Goal: Transaction & Acquisition: Purchase product/service

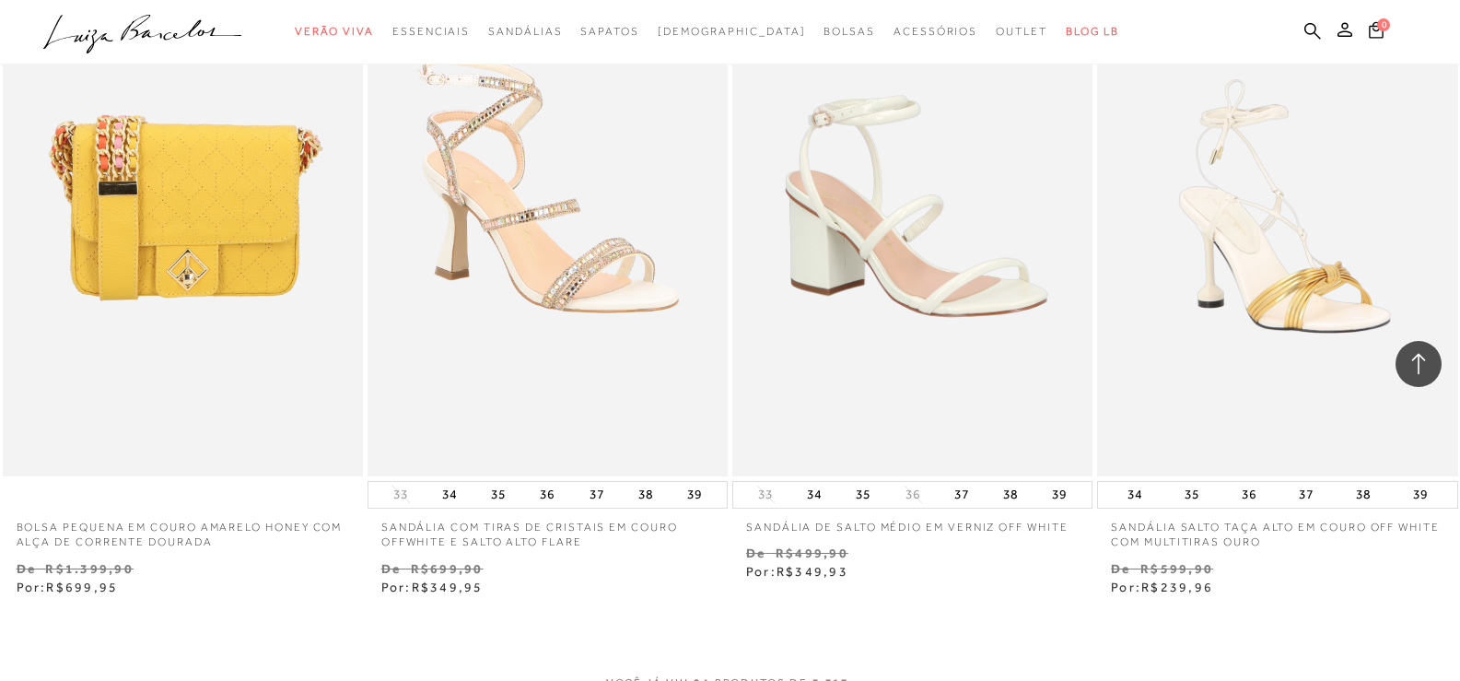
scroll to position [4053, 0]
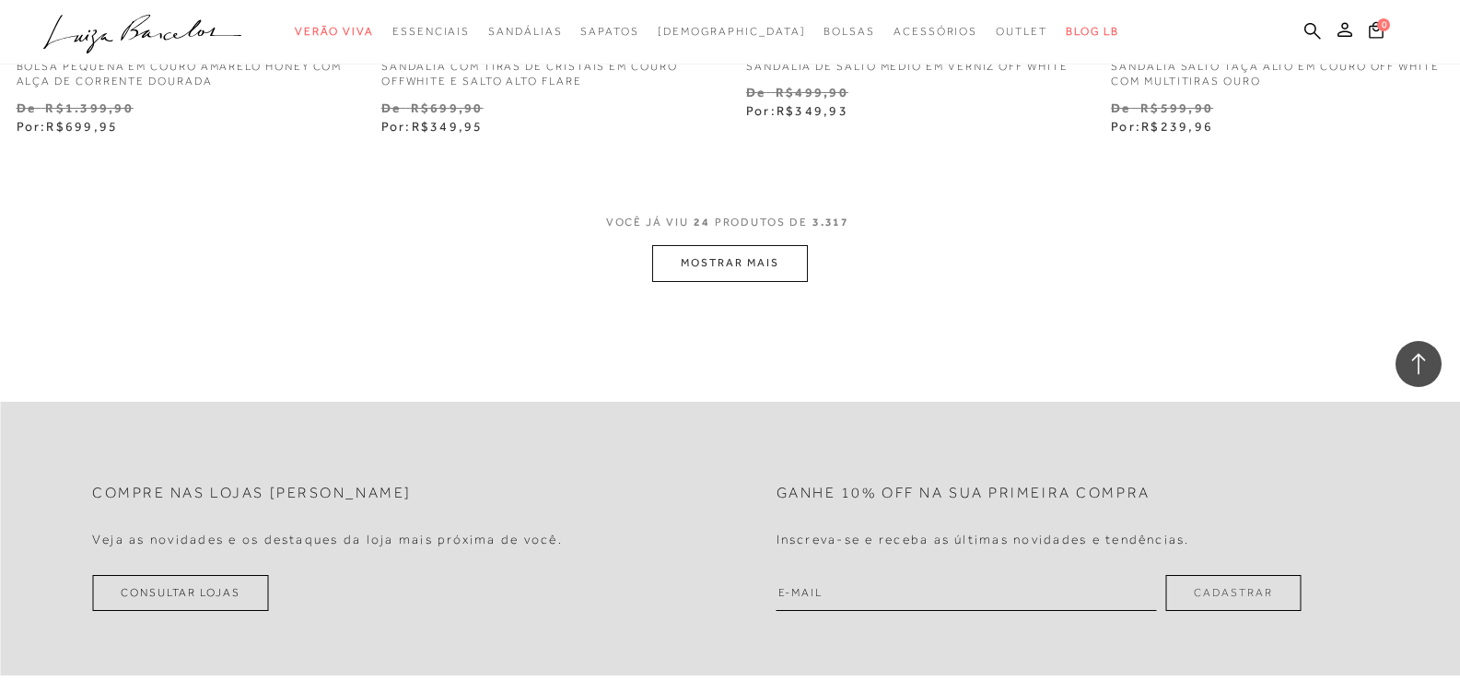
click at [742, 258] on button "MOSTRAR MAIS" at bounding box center [729, 263] width 155 height 36
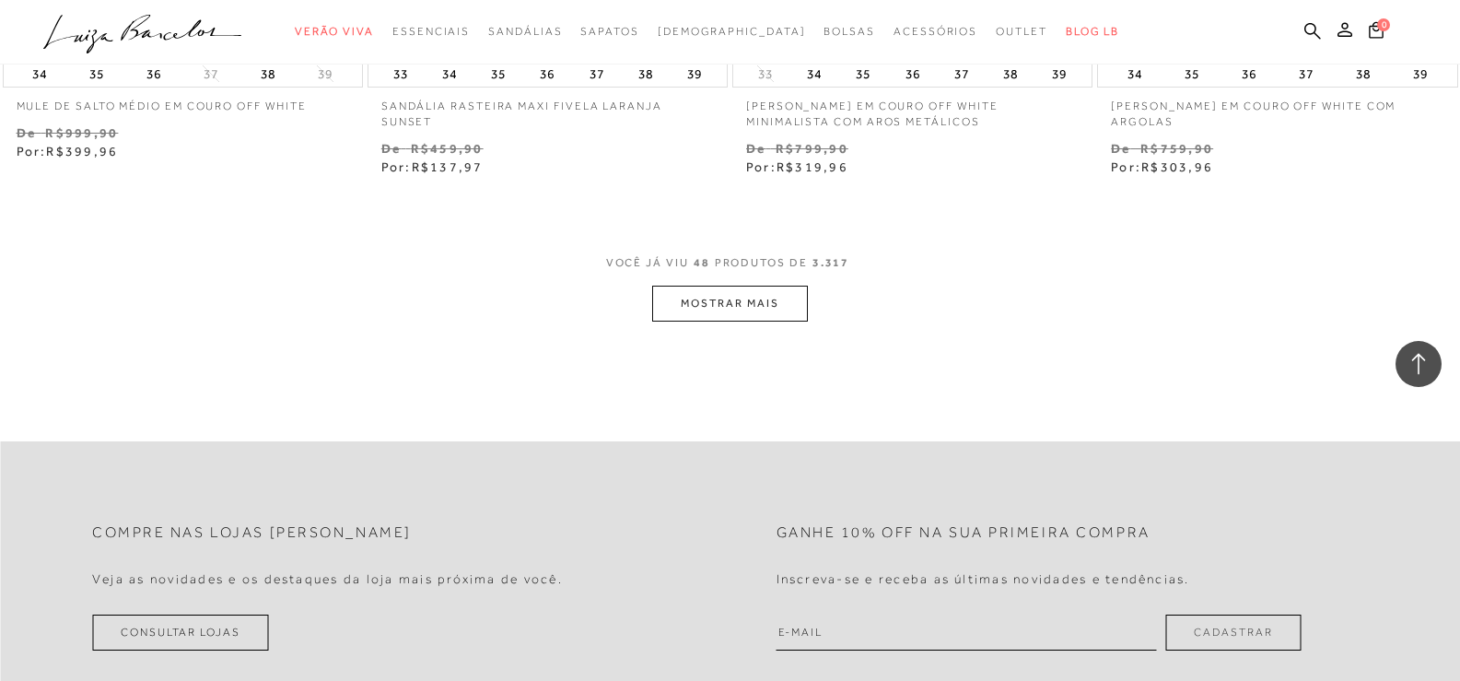
scroll to position [8105, 0]
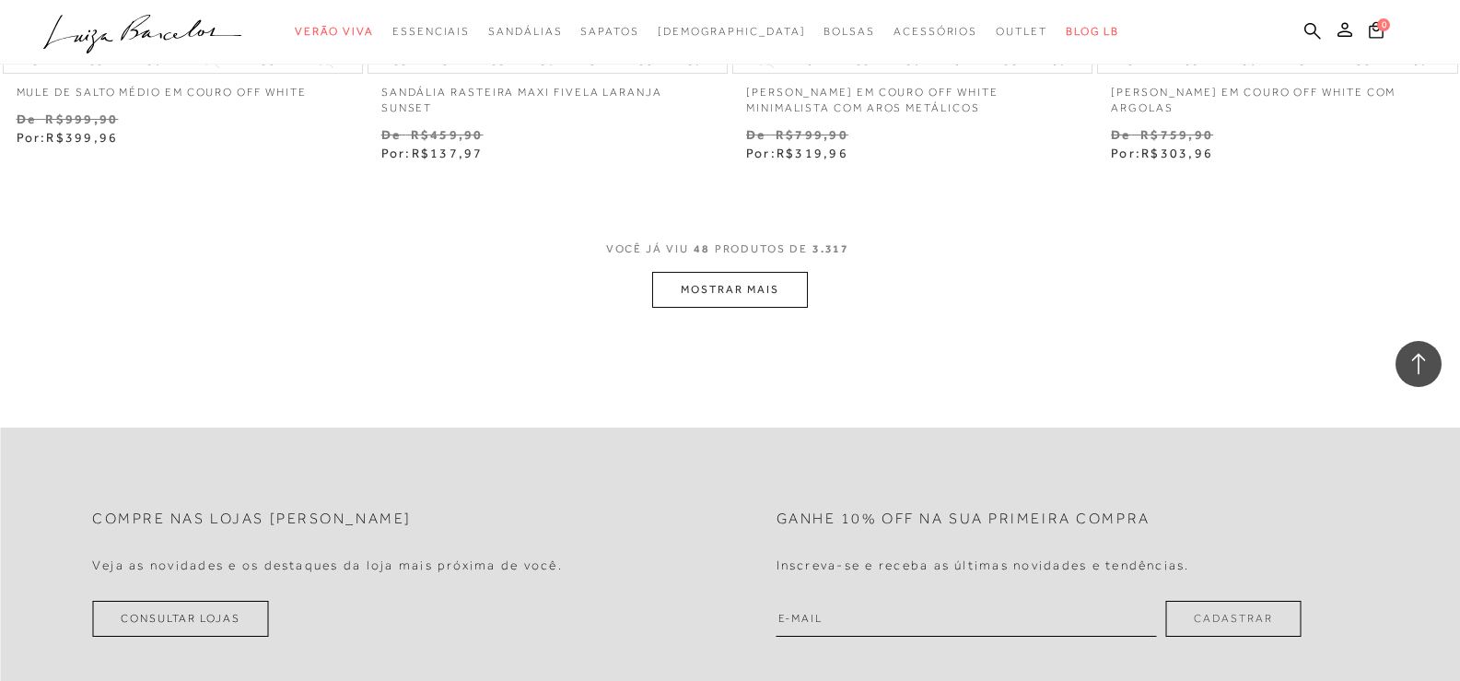
click at [760, 289] on button "MOSTRAR MAIS" at bounding box center [729, 290] width 155 height 36
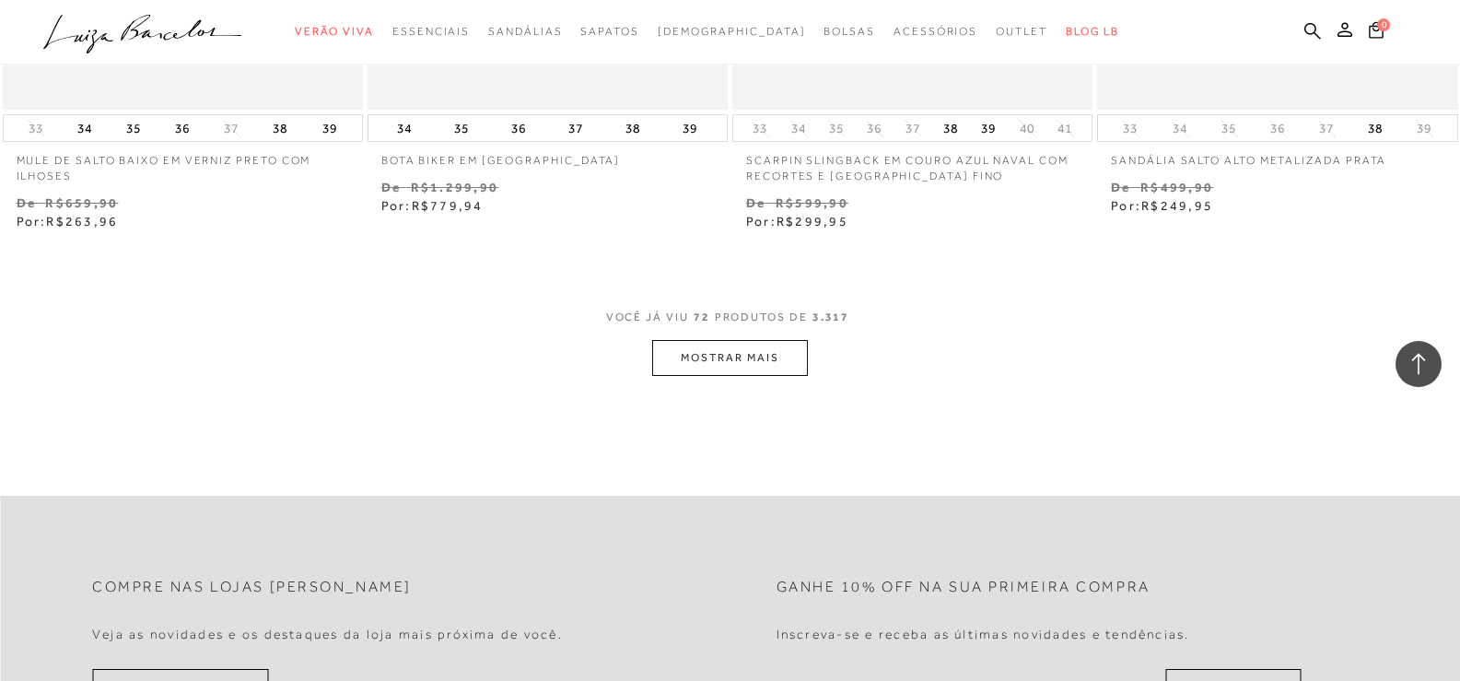
scroll to position [12158, 0]
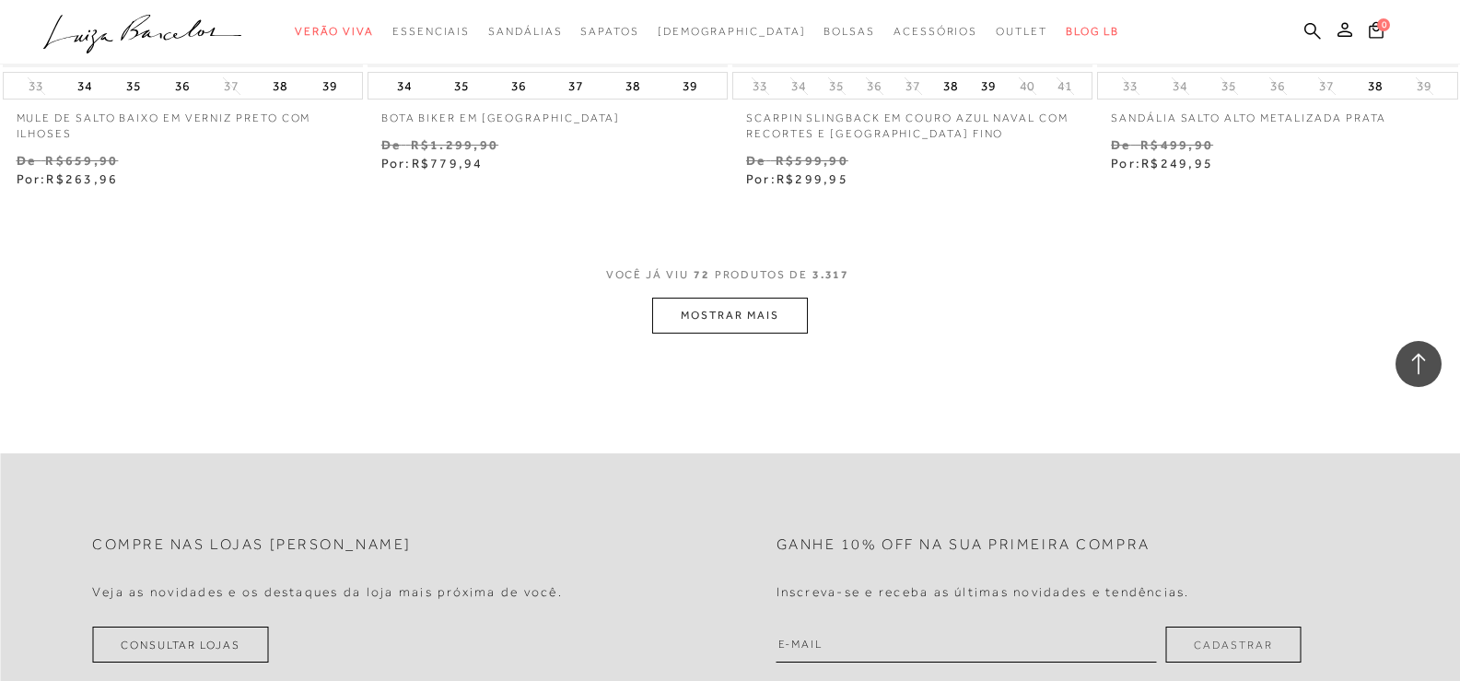
click at [720, 313] on button "MOSTRAR MAIS" at bounding box center [729, 316] width 155 height 36
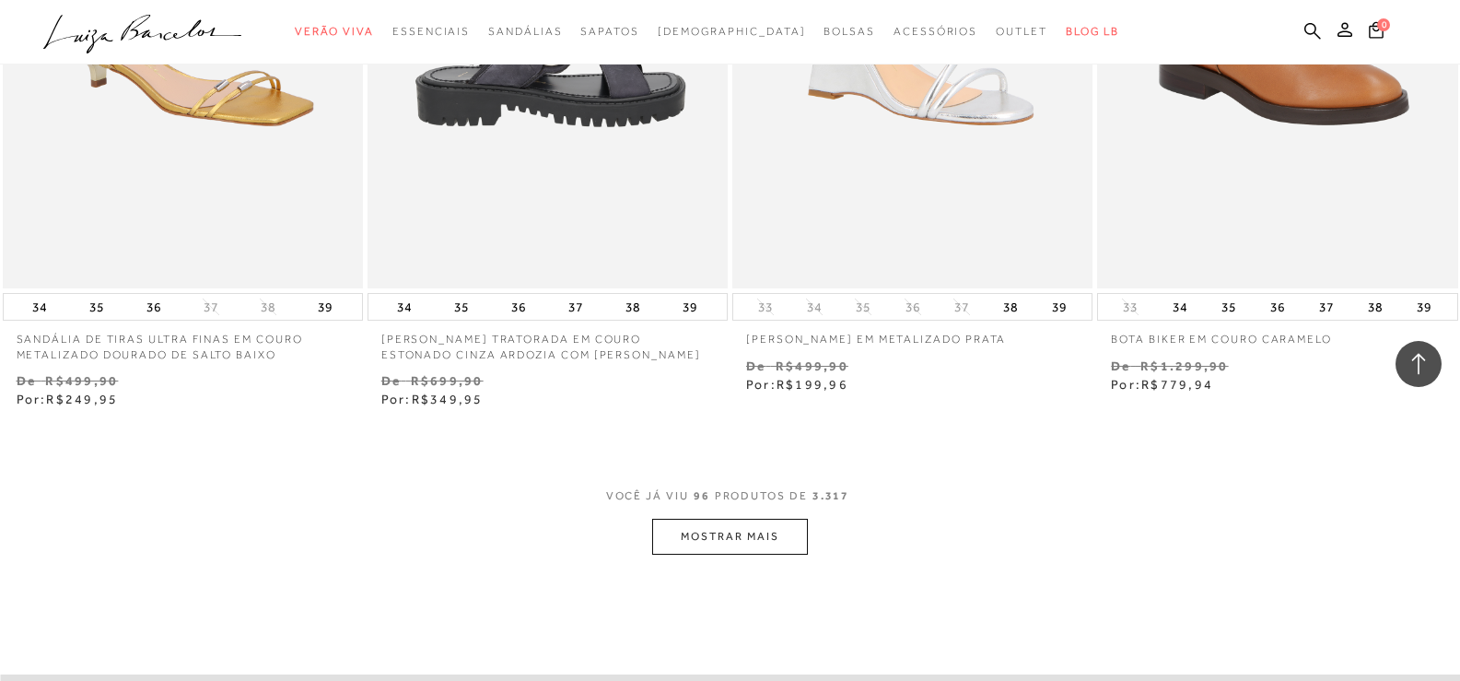
scroll to position [16027, 0]
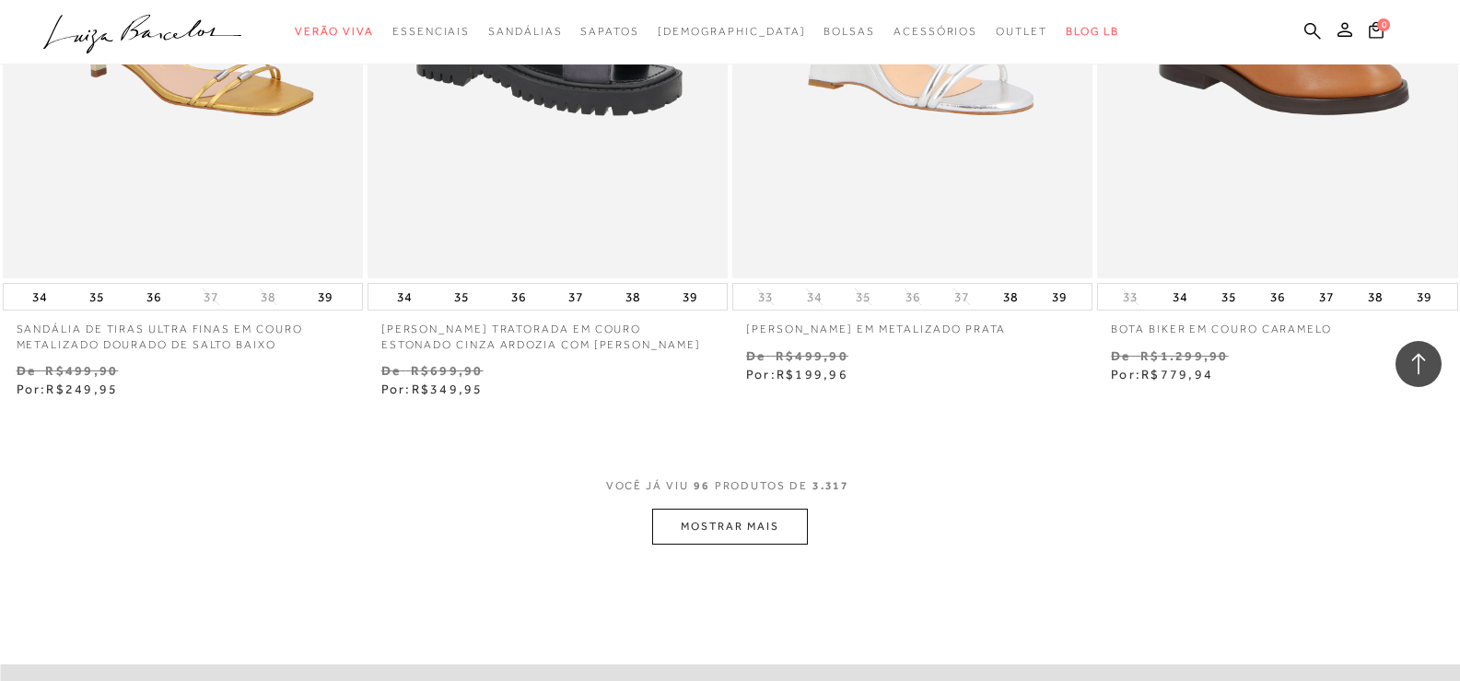
click at [718, 524] on button "MOSTRAR MAIS" at bounding box center [729, 526] width 155 height 36
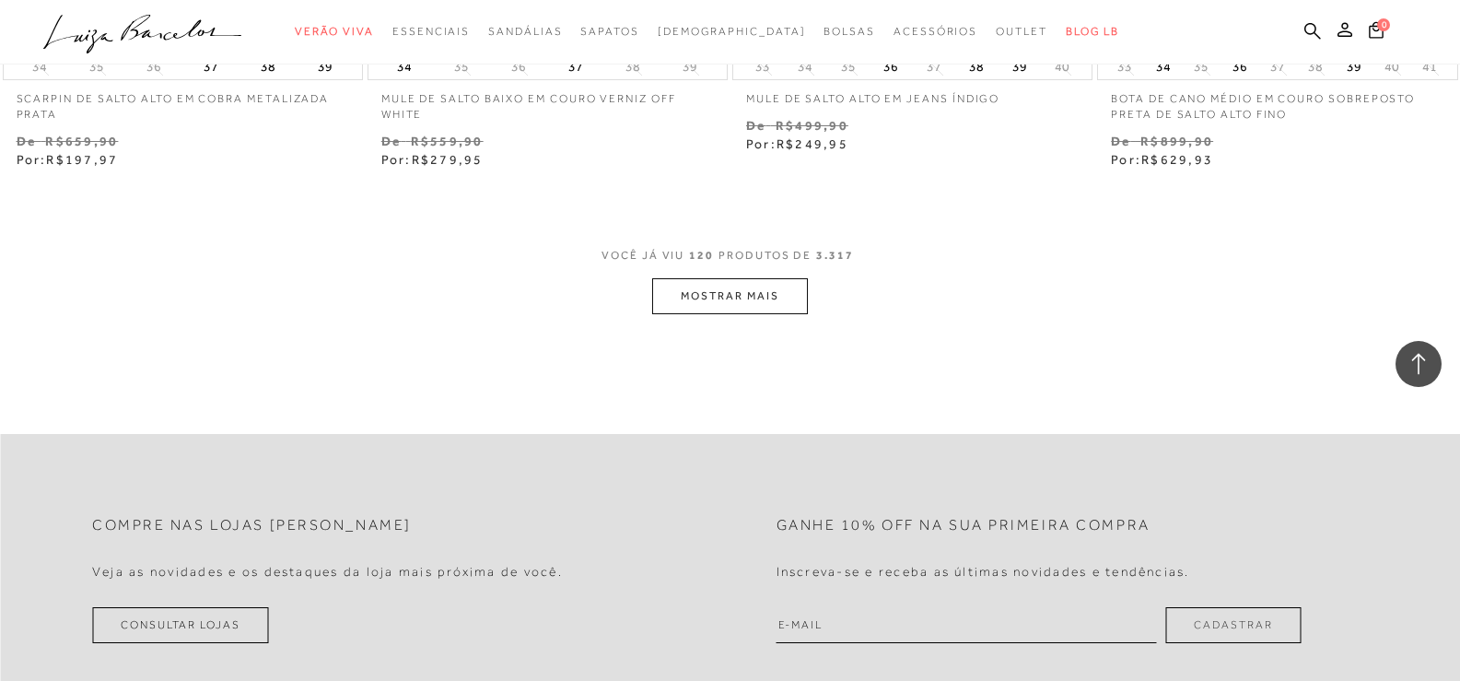
scroll to position [20356, 0]
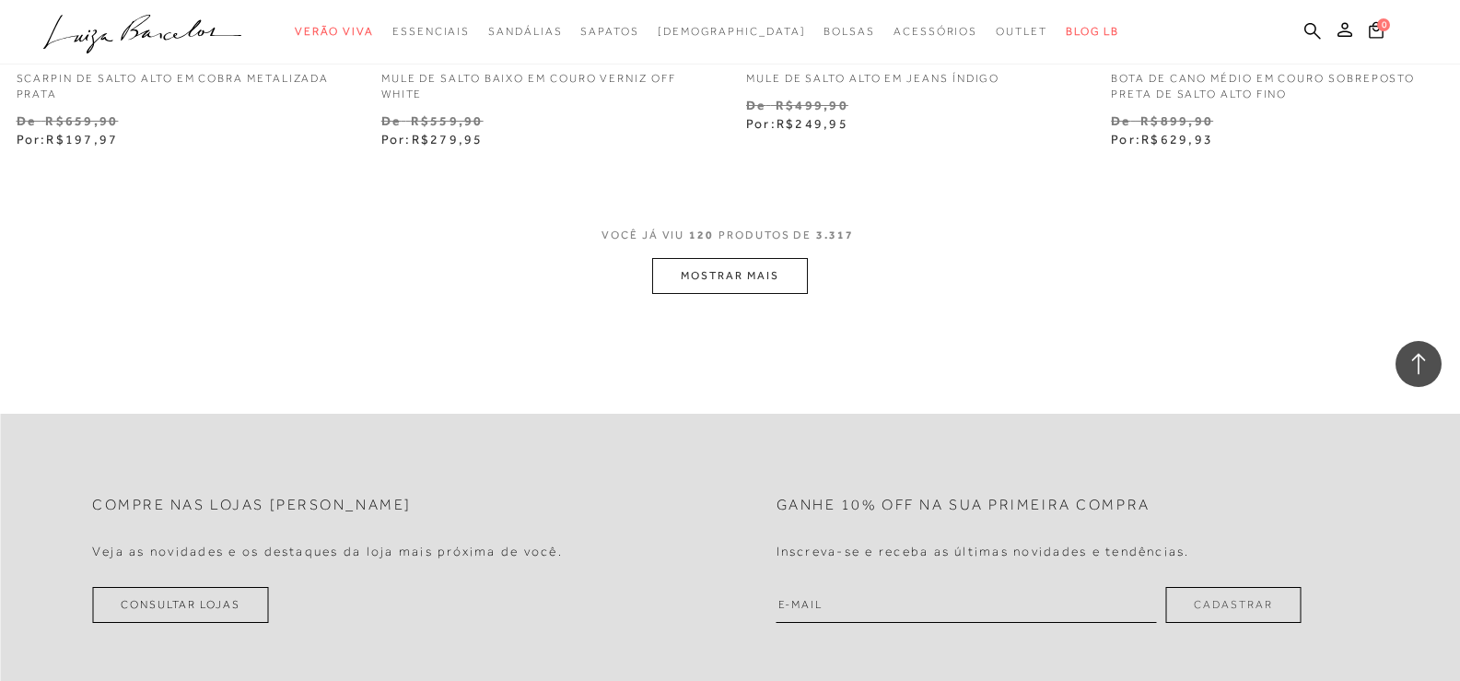
click at [726, 278] on button "MOSTRAR MAIS" at bounding box center [729, 276] width 155 height 36
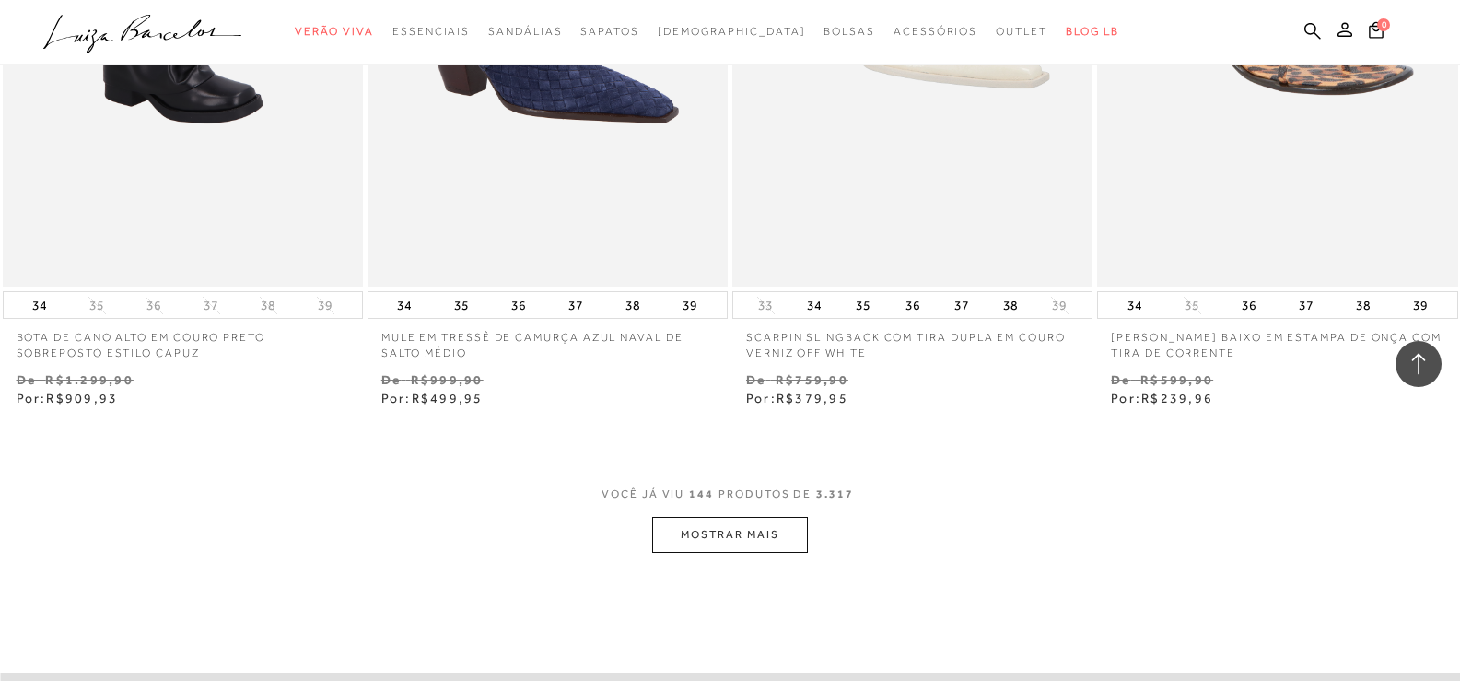
scroll to position [24224, 0]
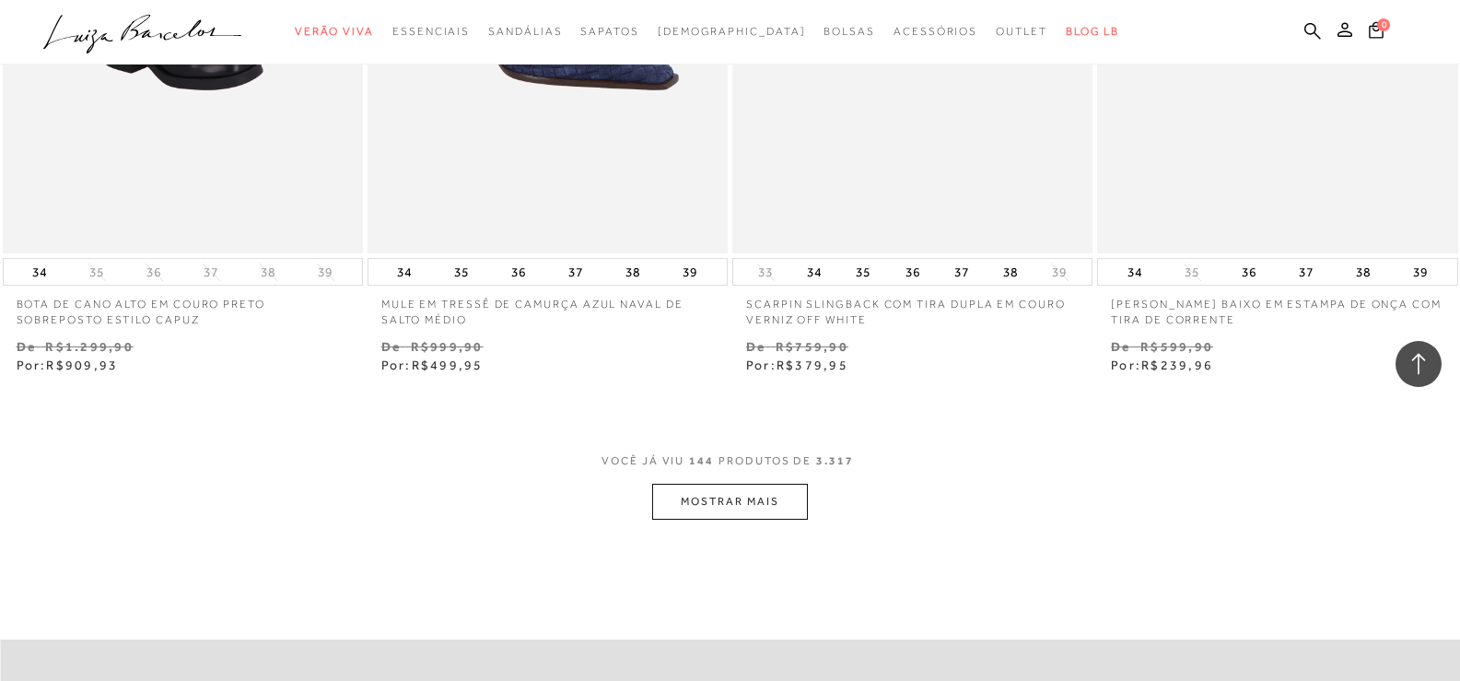
click at [721, 484] on button "MOSTRAR MAIS" at bounding box center [729, 502] width 155 height 36
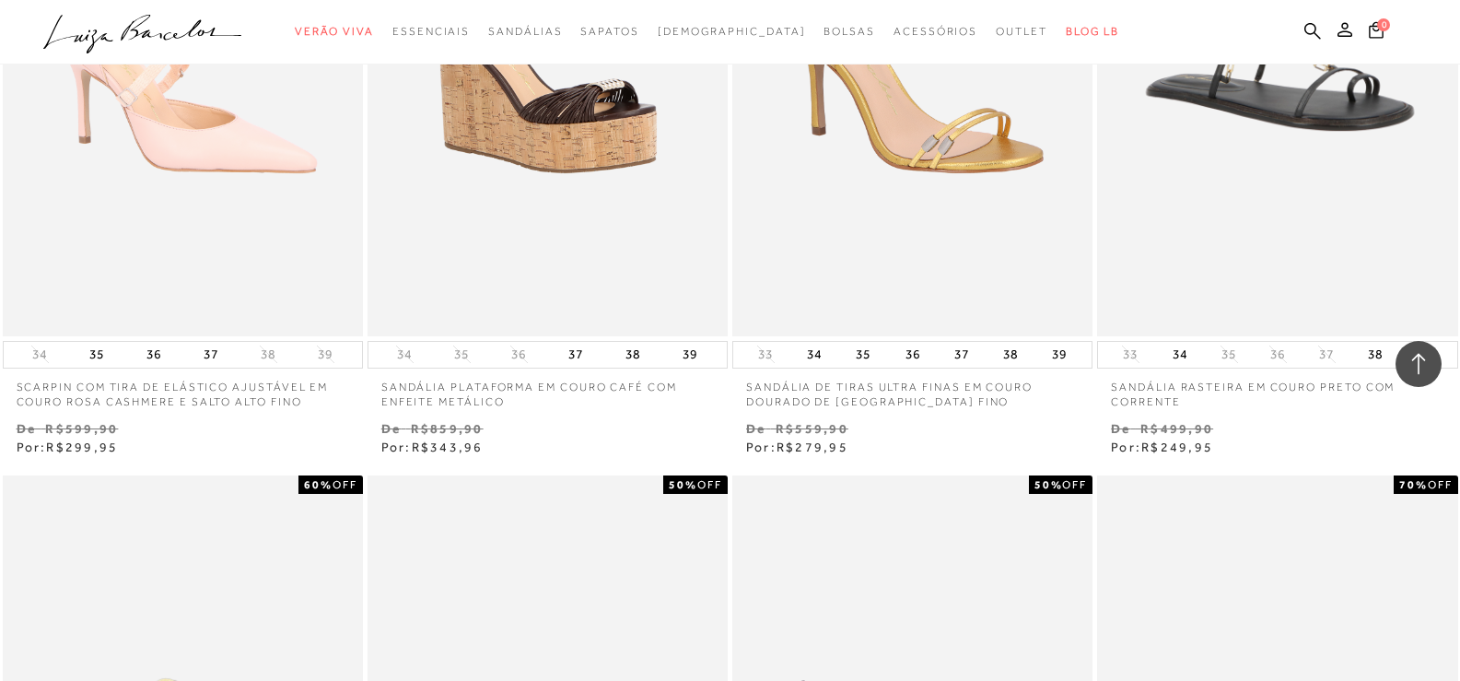
scroll to position [26711, 0]
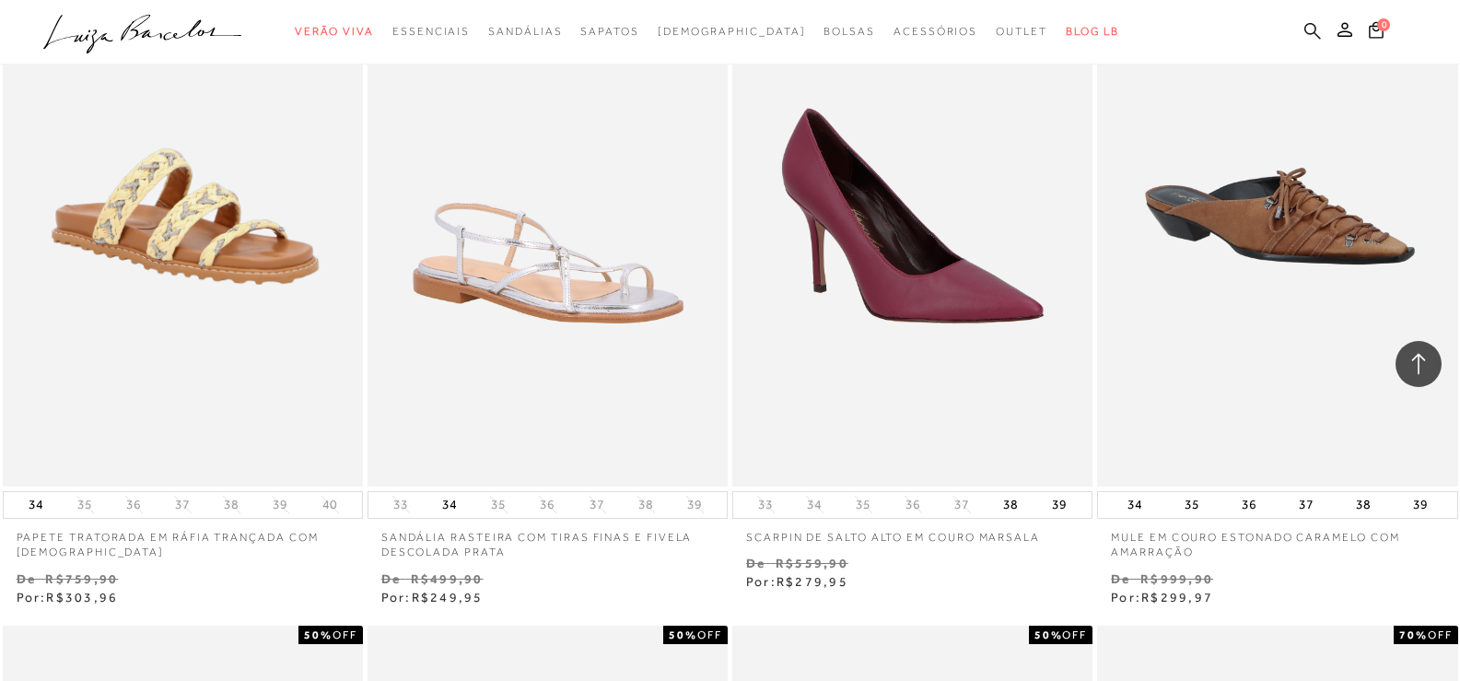
click at [1312, 26] on icon at bounding box center [1312, 31] width 17 height 18
click at [1312, 29] on icon at bounding box center [1312, 31] width 17 height 18
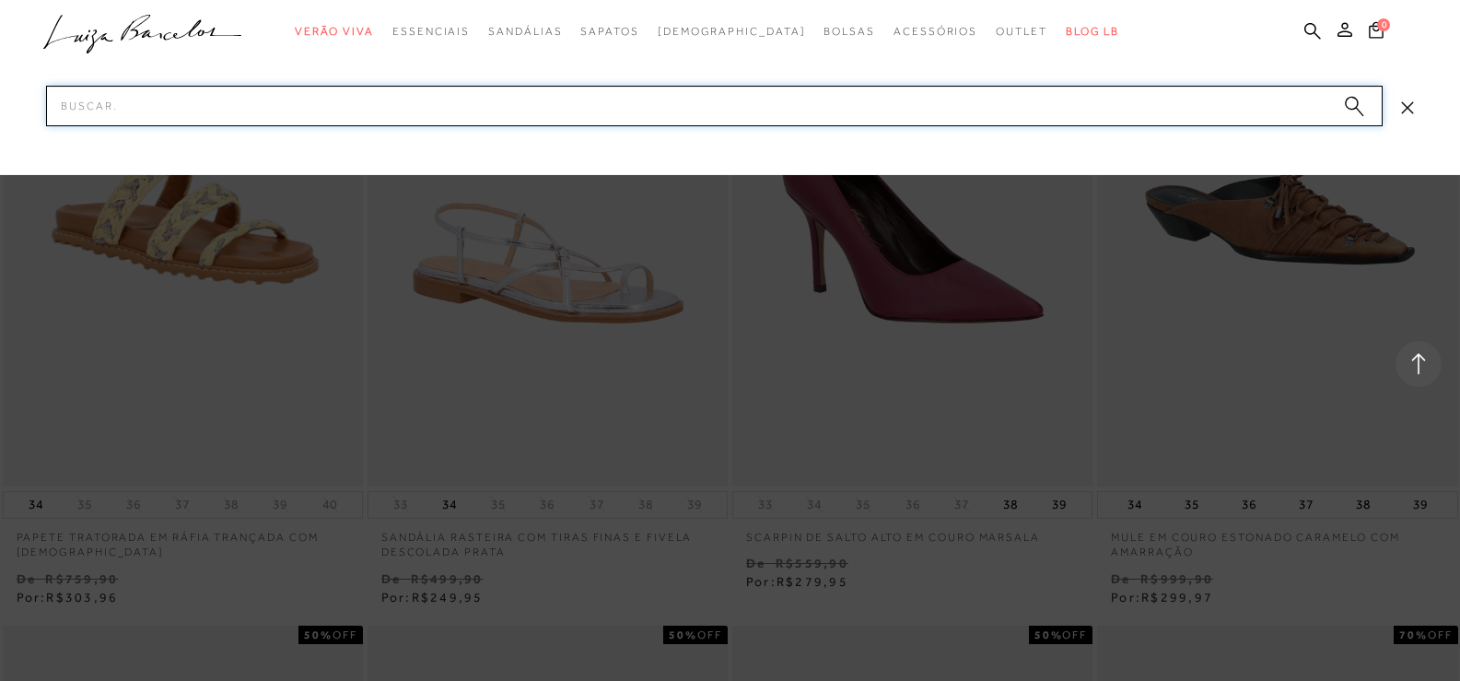
click at [1216, 112] on input "Pesquisar" at bounding box center [714, 106] width 1336 height 41
type input "papete"
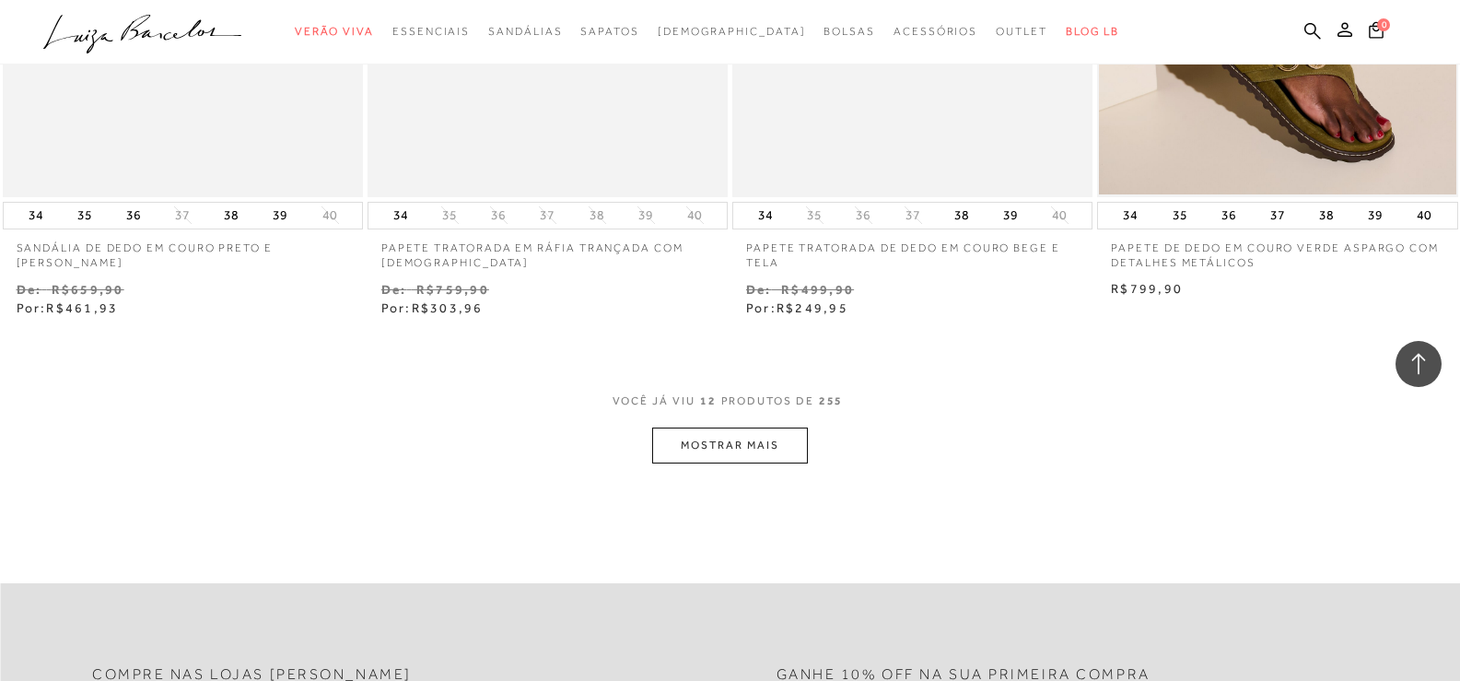
scroll to position [1934, 0]
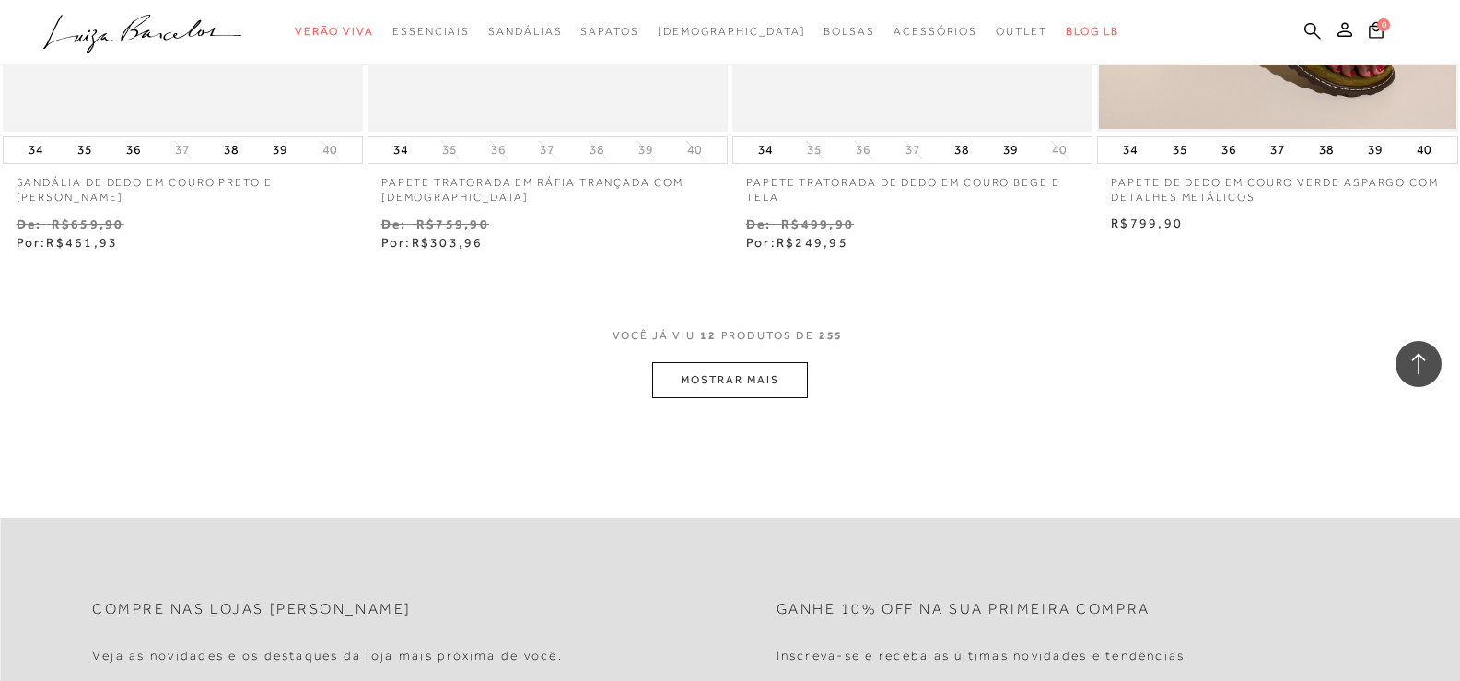
click at [741, 373] on button "MOSTRAR MAIS" at bounding box center [729, 380] width 155 height 36
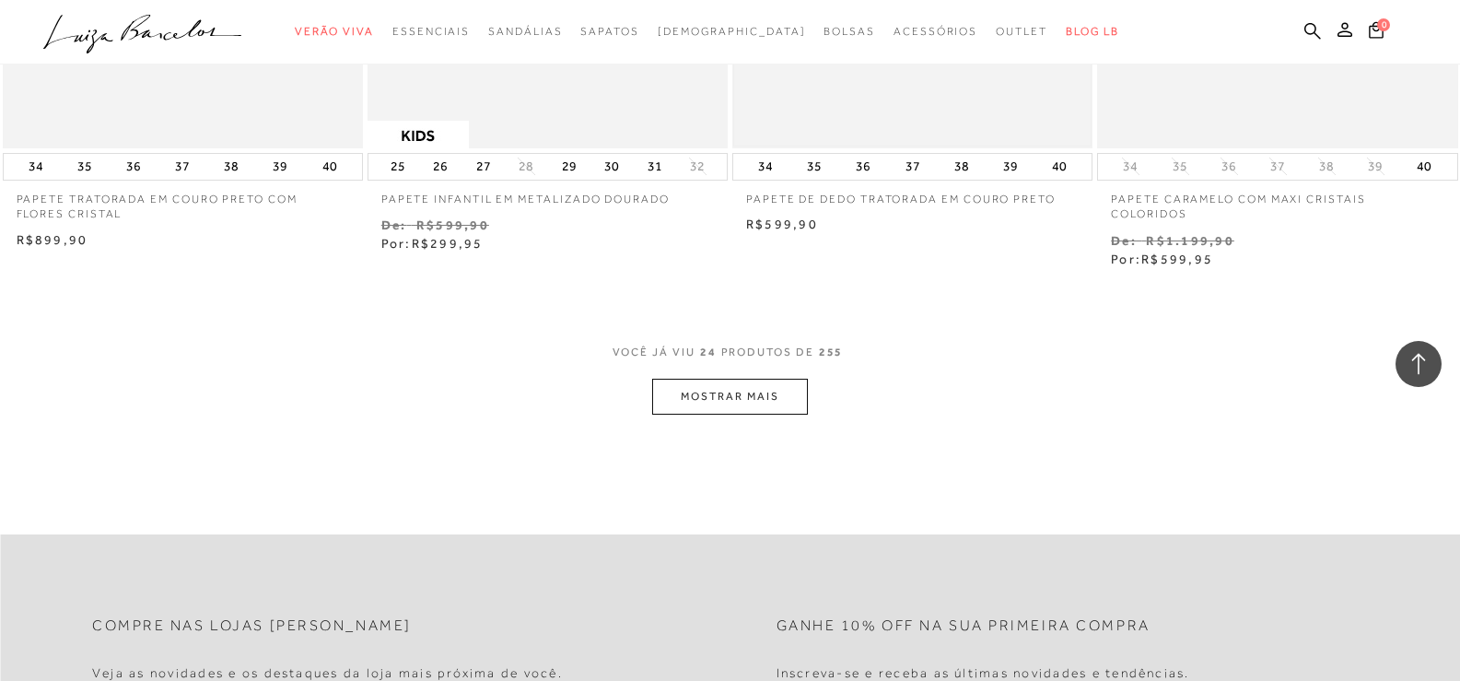
scroll to position [3961, 0]
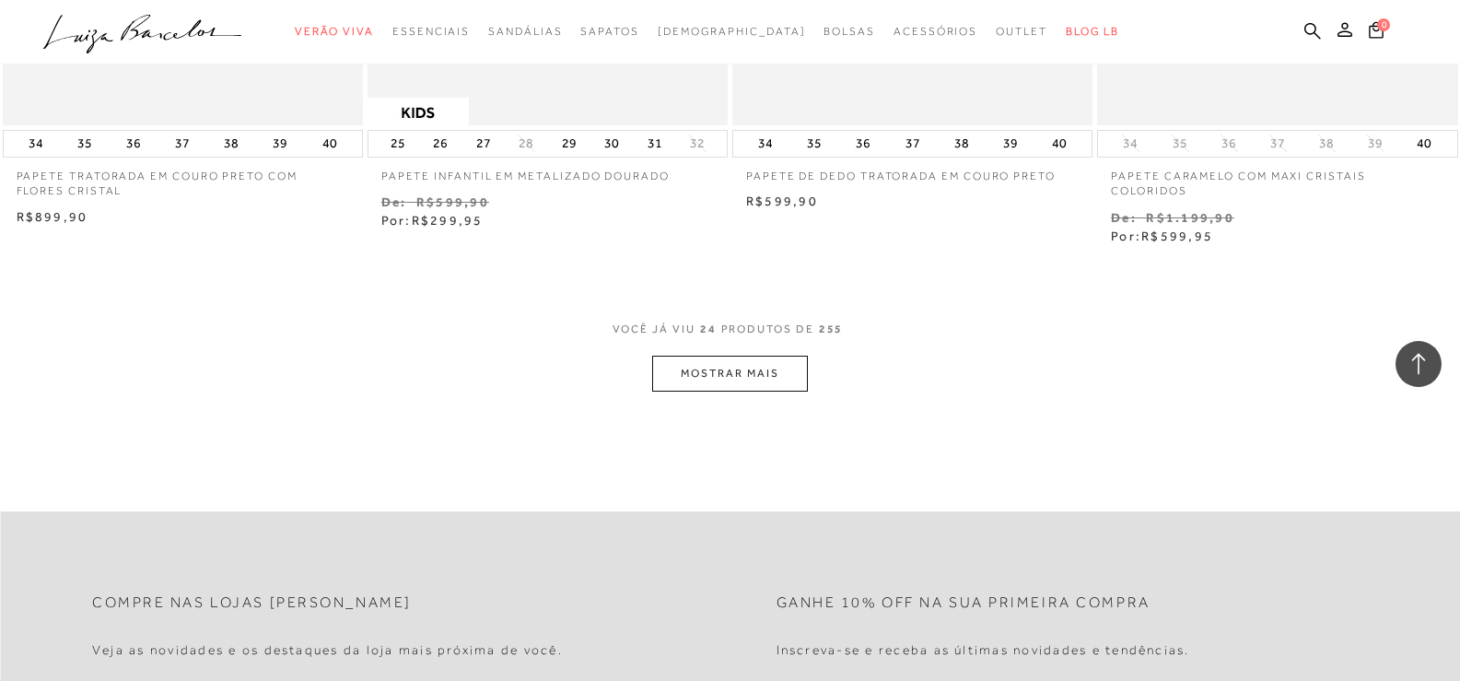
click at [731, 365] on button "MOSTRAR MAIS" at bounding box center [729, 374] width 155 height 36
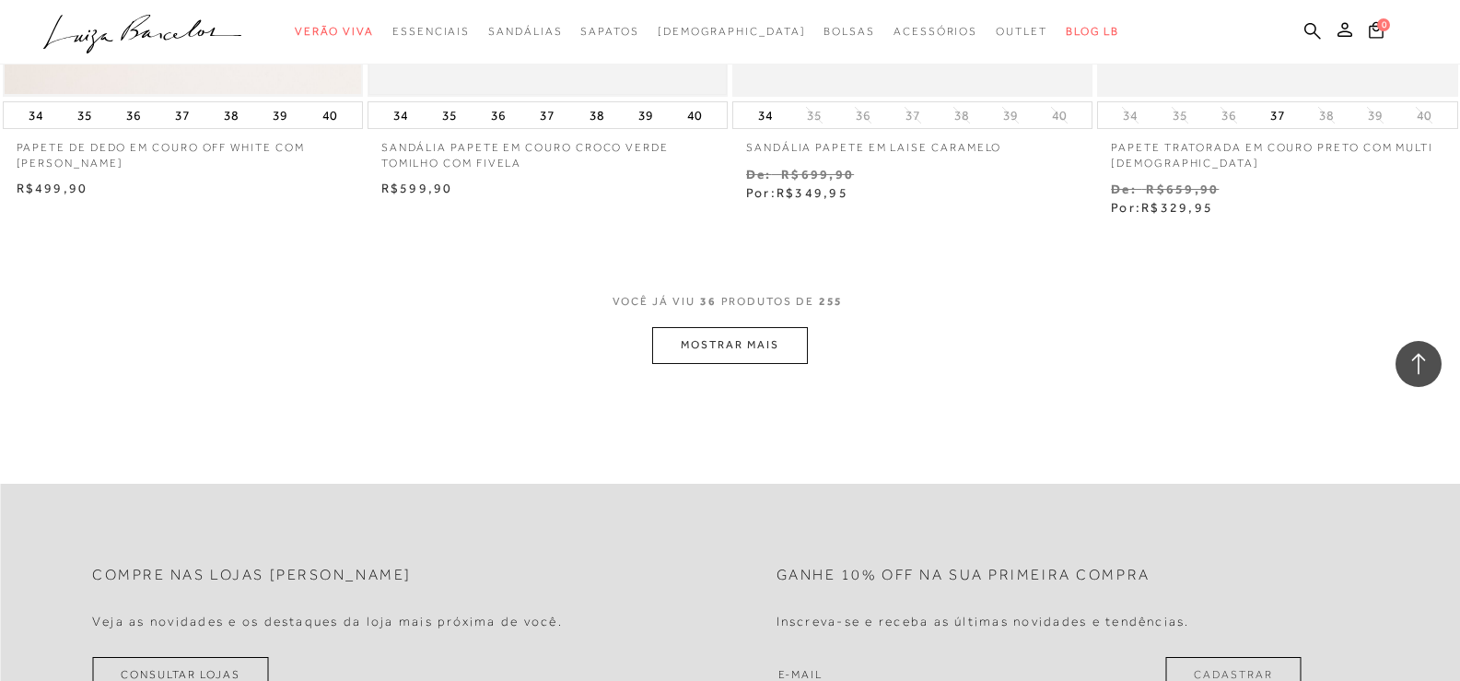
scroll to position [6079, 0]
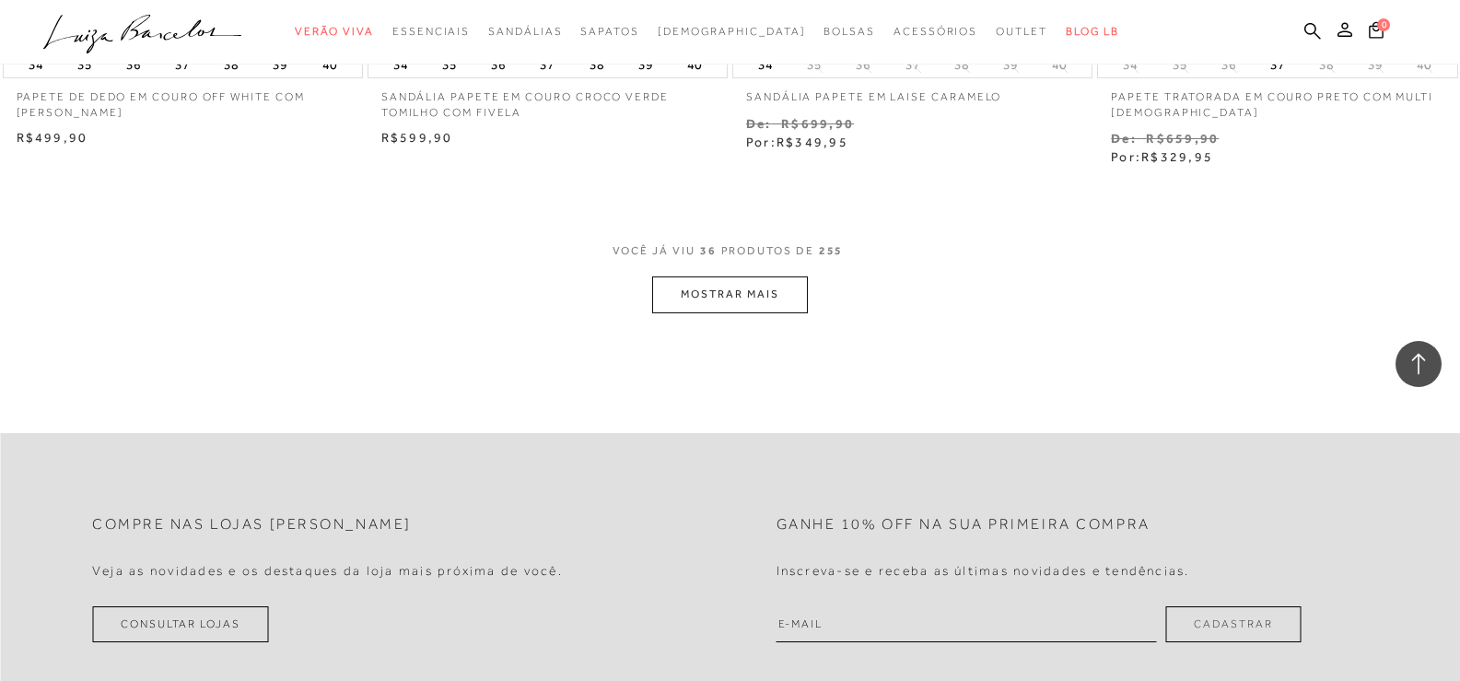
click at [700, 293] on button "MOSTRAR MAIS" at bounding box center [729, 294] width 155 height 36
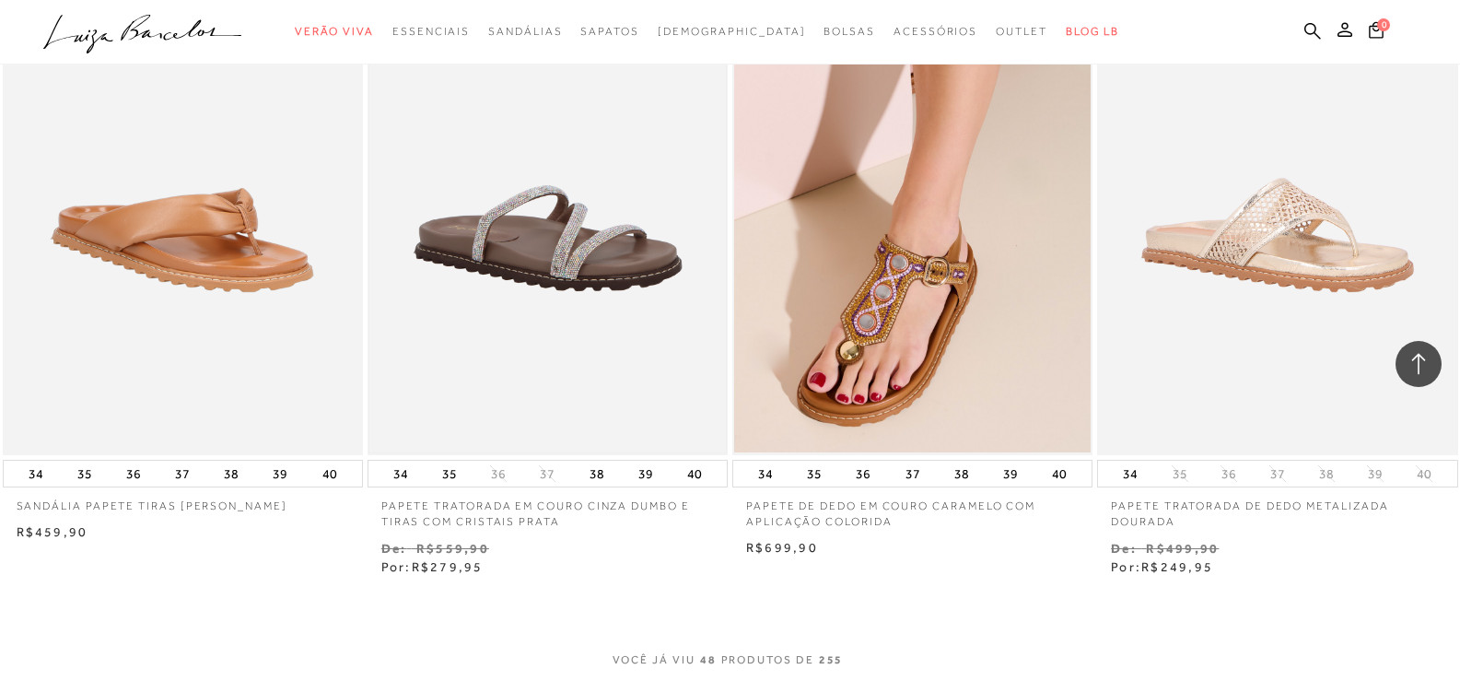
scroll to position [7921, 0]
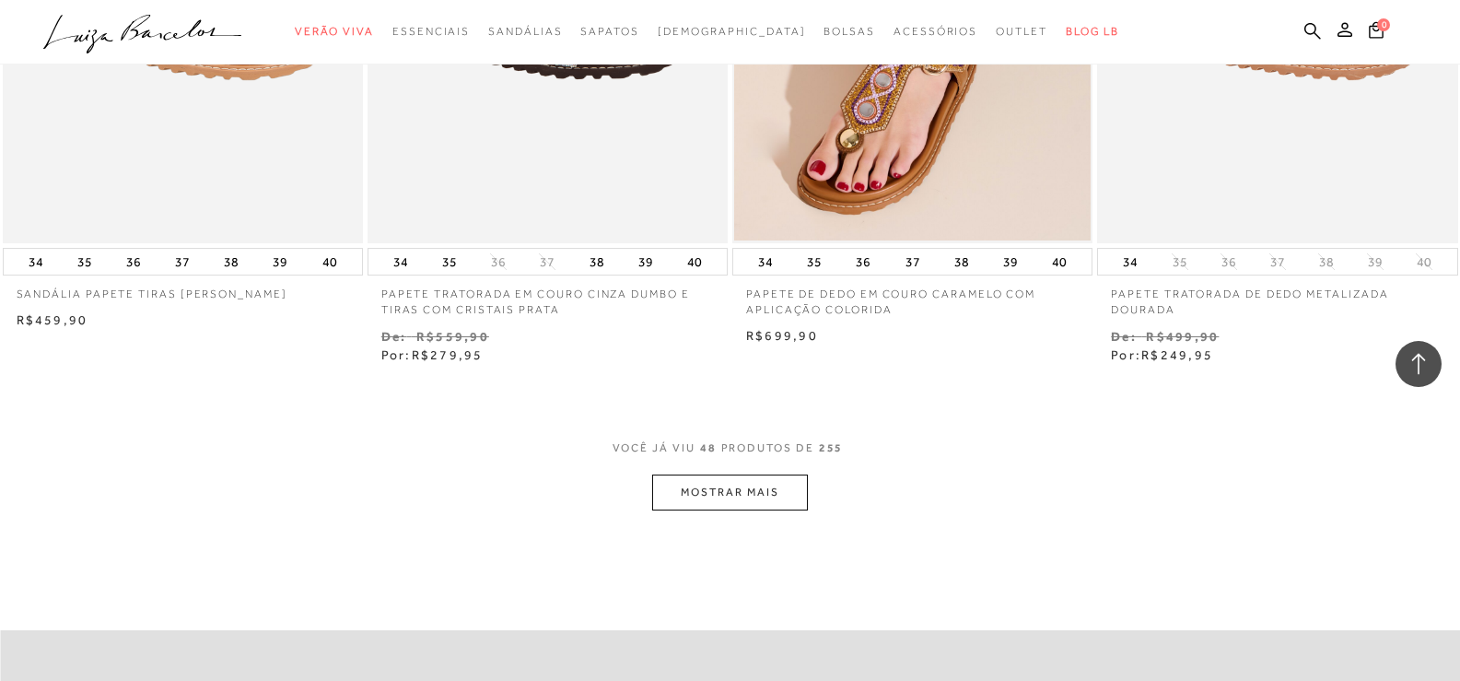
click at [738, 484] on button "MOSTRAR MAIS" at bounding box center [729, 492] width 155 height 36
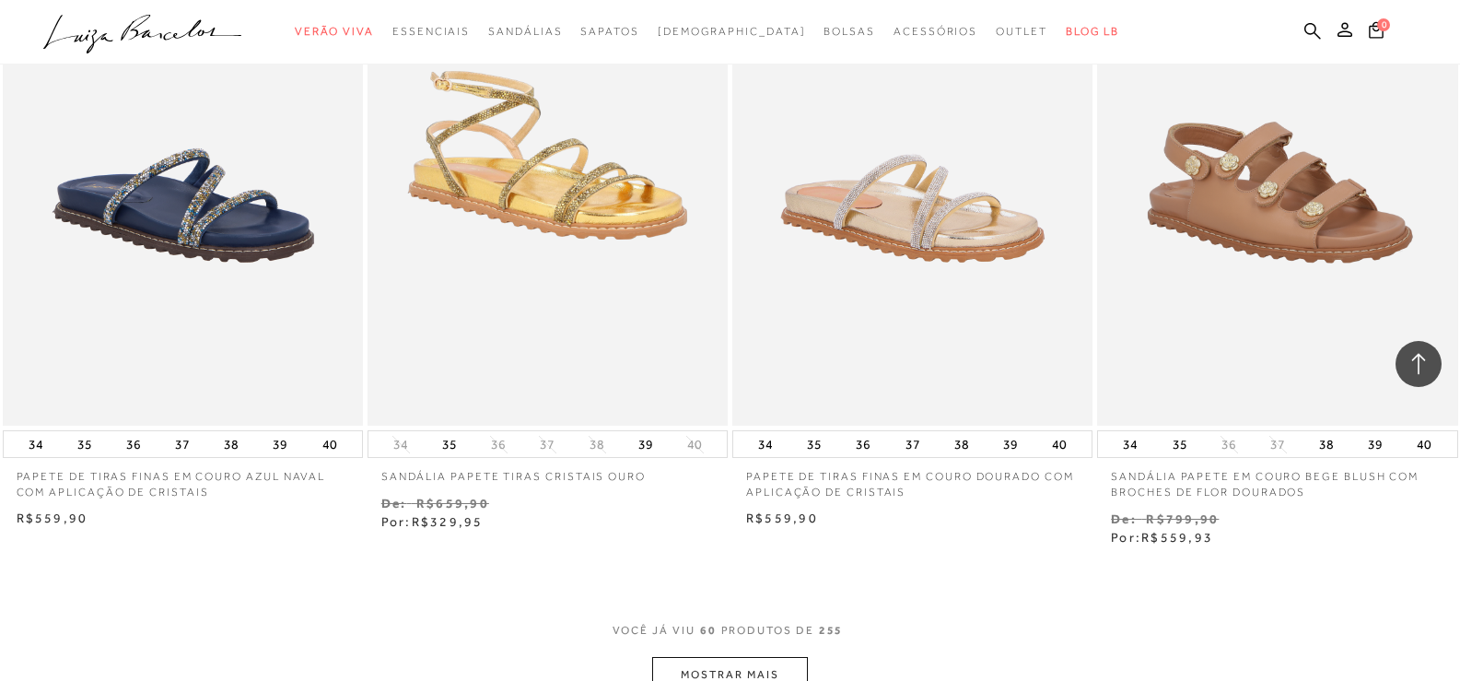
scroll to position [9948, 0]
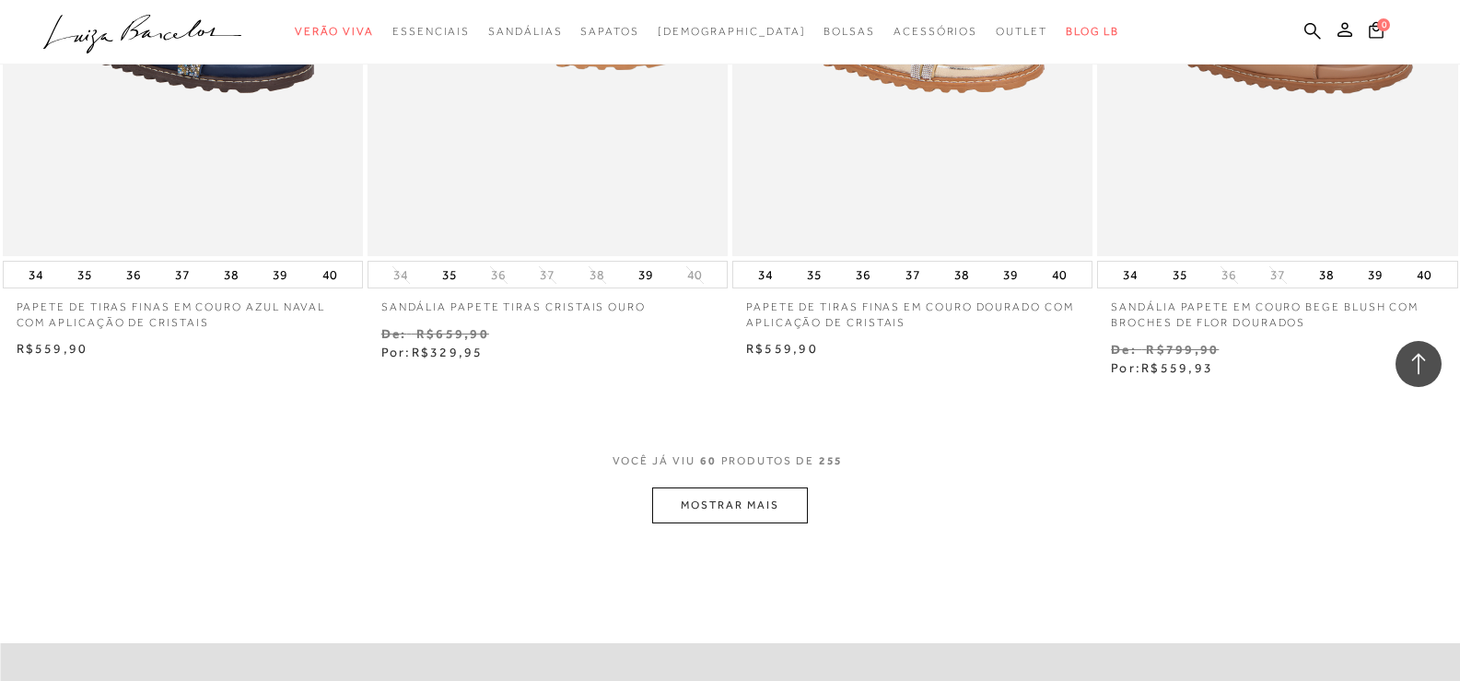
click at [739, 495] on button "MOSTRAR MAIS" at bounding box center [729, 505] width 155 height 36
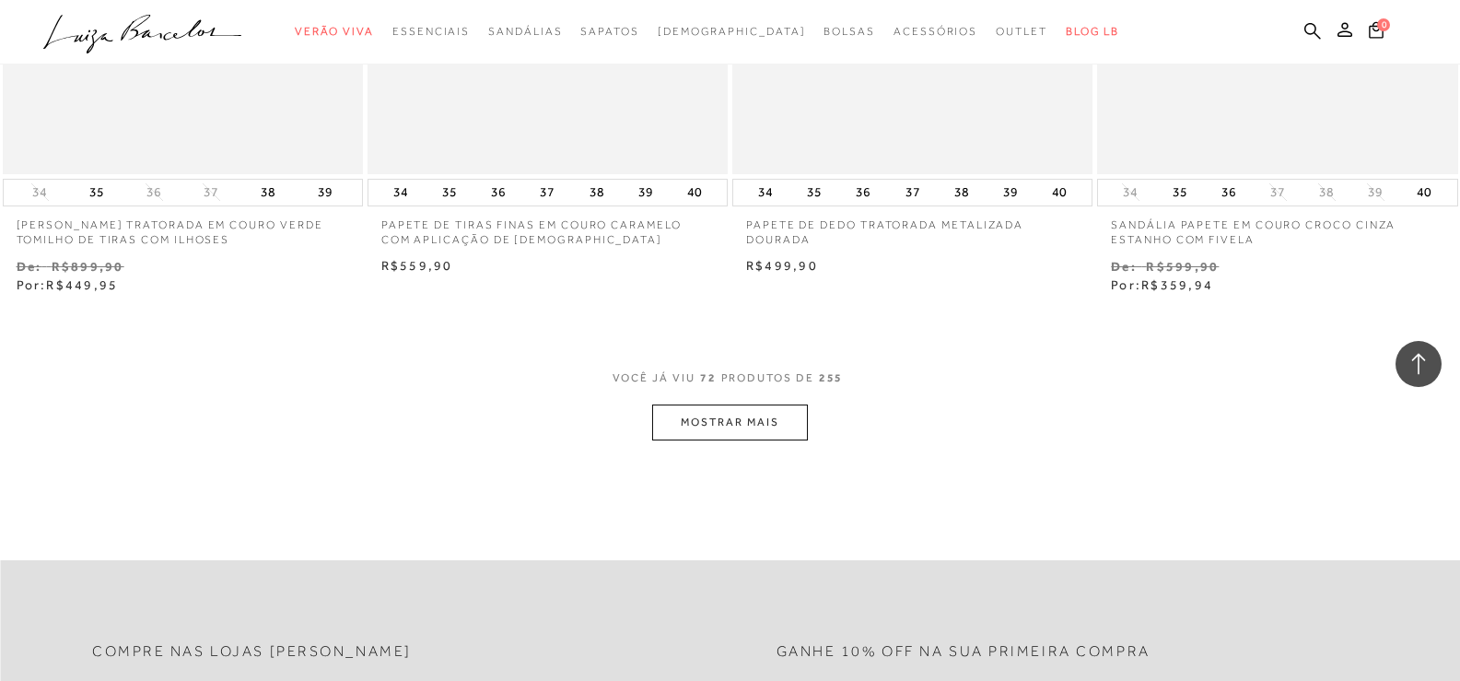
scroll to position [12158, 0]
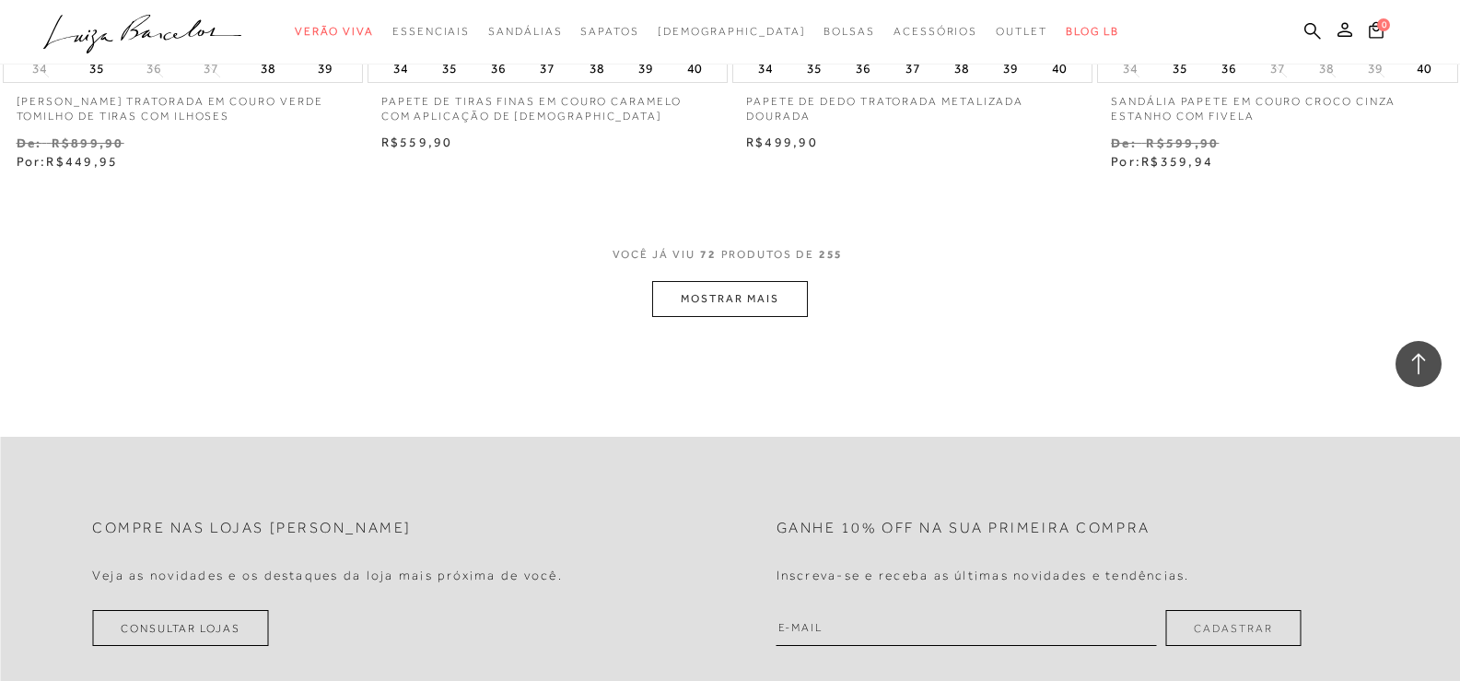
click at [714, 293] on button "MOSTRAR MAIS" at bounding box center [729, 299] width 155 height 36
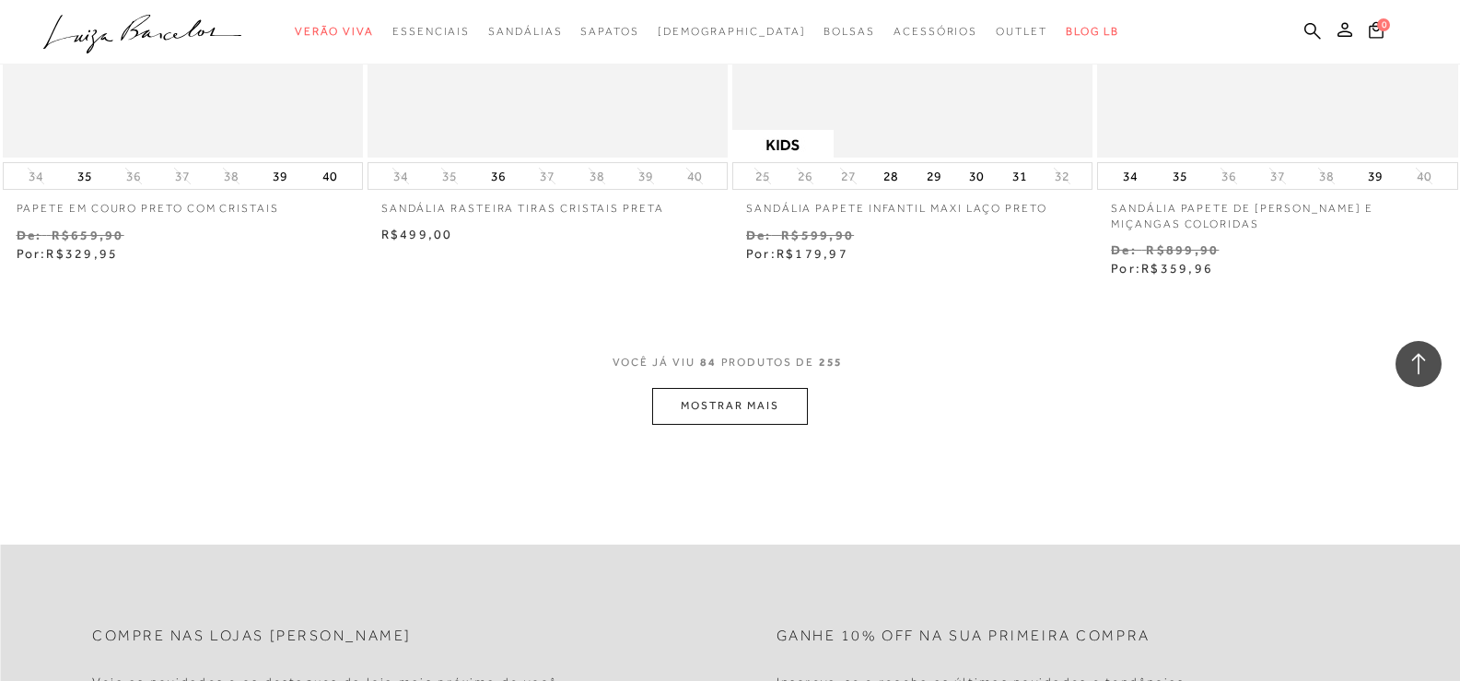
scroll to position [14092, 0]
click at [762, 400] on button "MOSTRAR MAIS" at bounding box center [729, 404] width 155 height 36
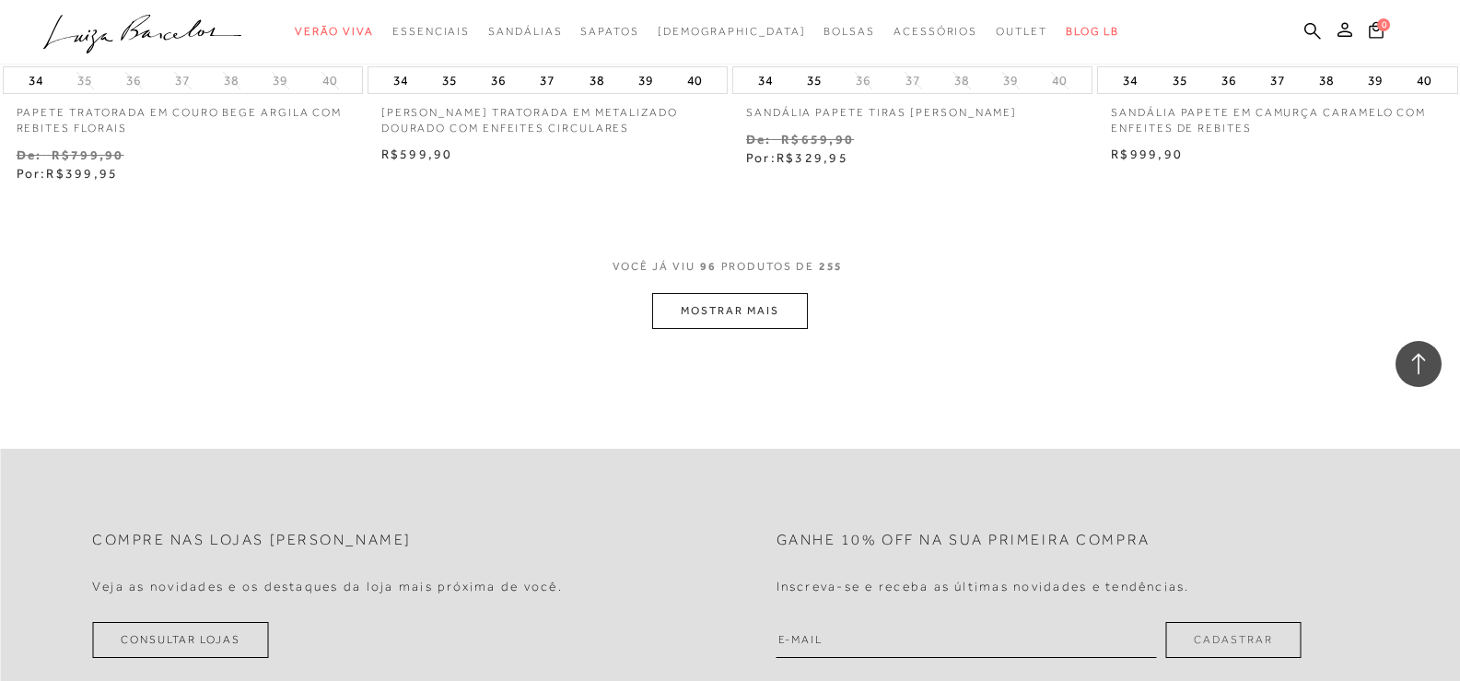
scroll to position [16211, 0]
click at [741, 311] on button "MOSTRAR MAIS" at bounding box center [729, 310] width 155 height 36
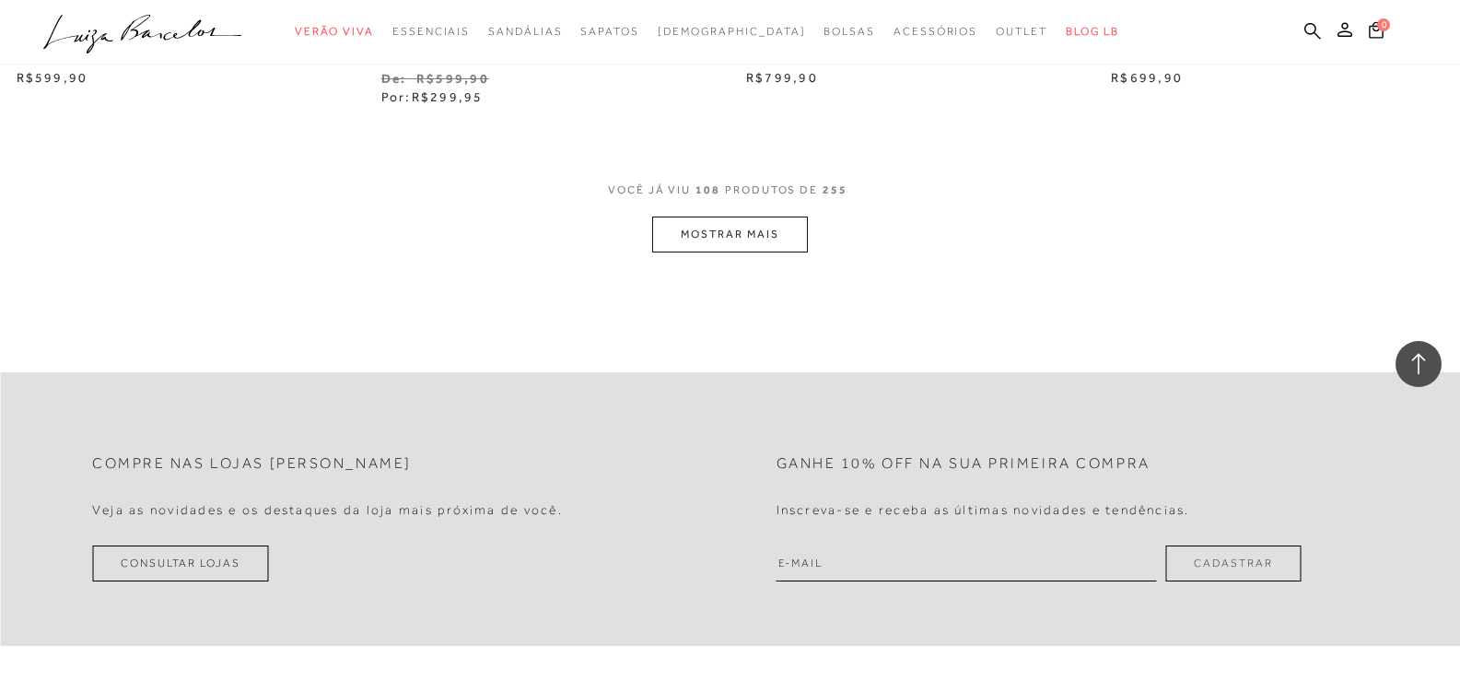
scroll to position [18329, 0]
click at [766, 232] on button "MOSTRAR MAIS" at bounding box center [729, 231] width 155 height 36
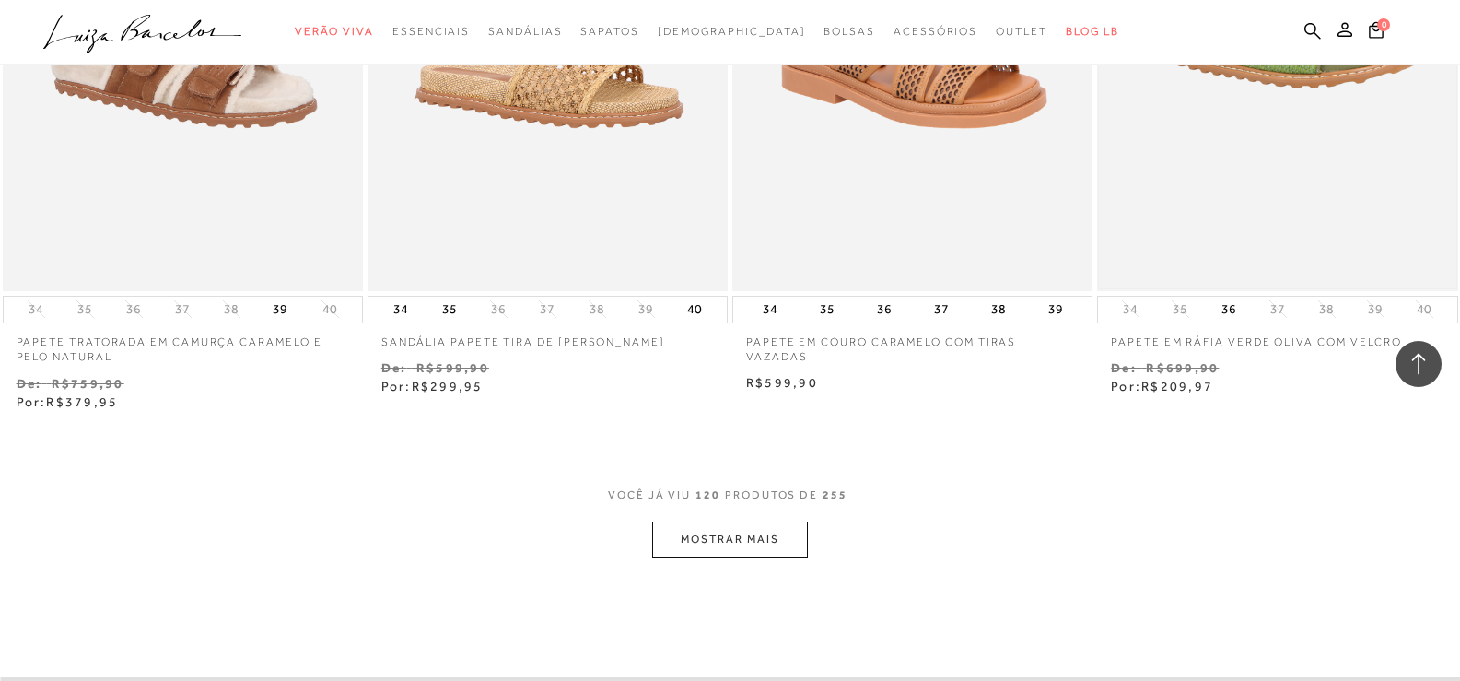
scroll to position [20264, 0]
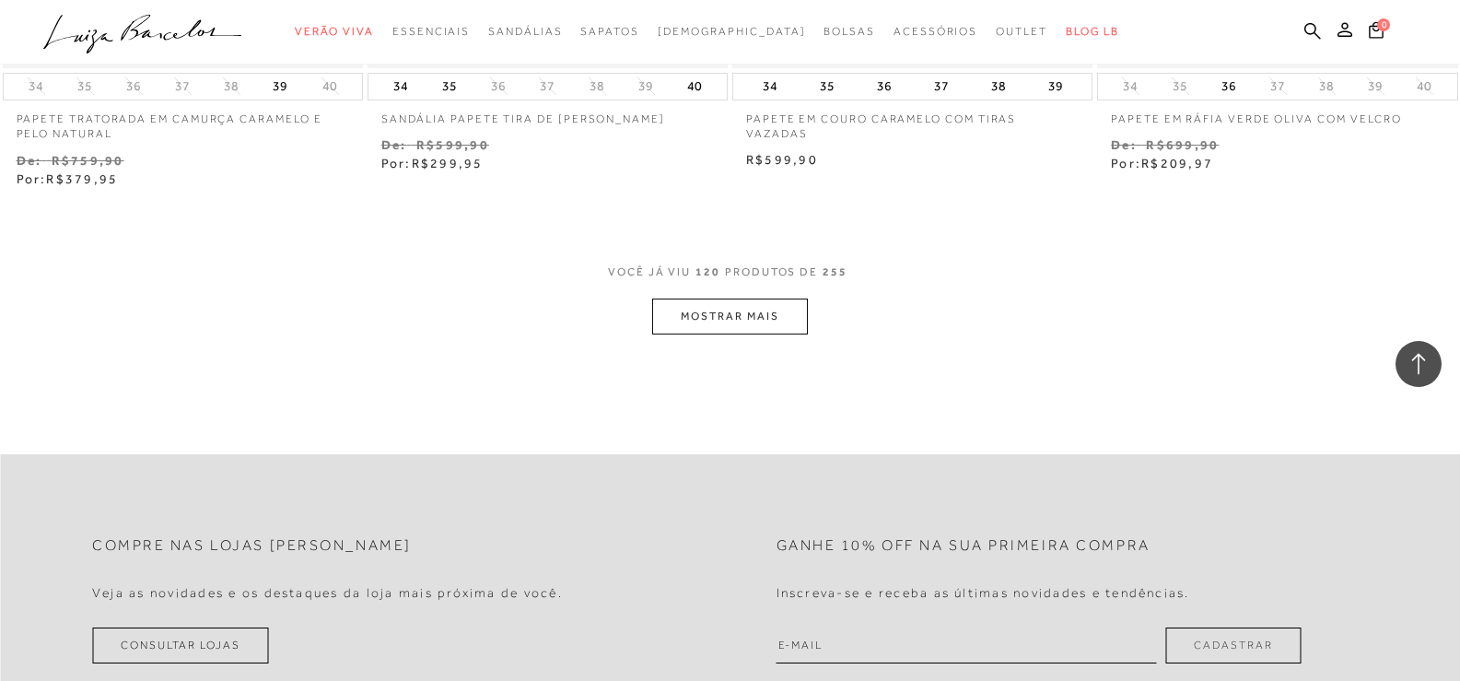
click at [767, 307] on button "MOSTRAR MAIS" at bounding box center [729, 316] width 155 height 36
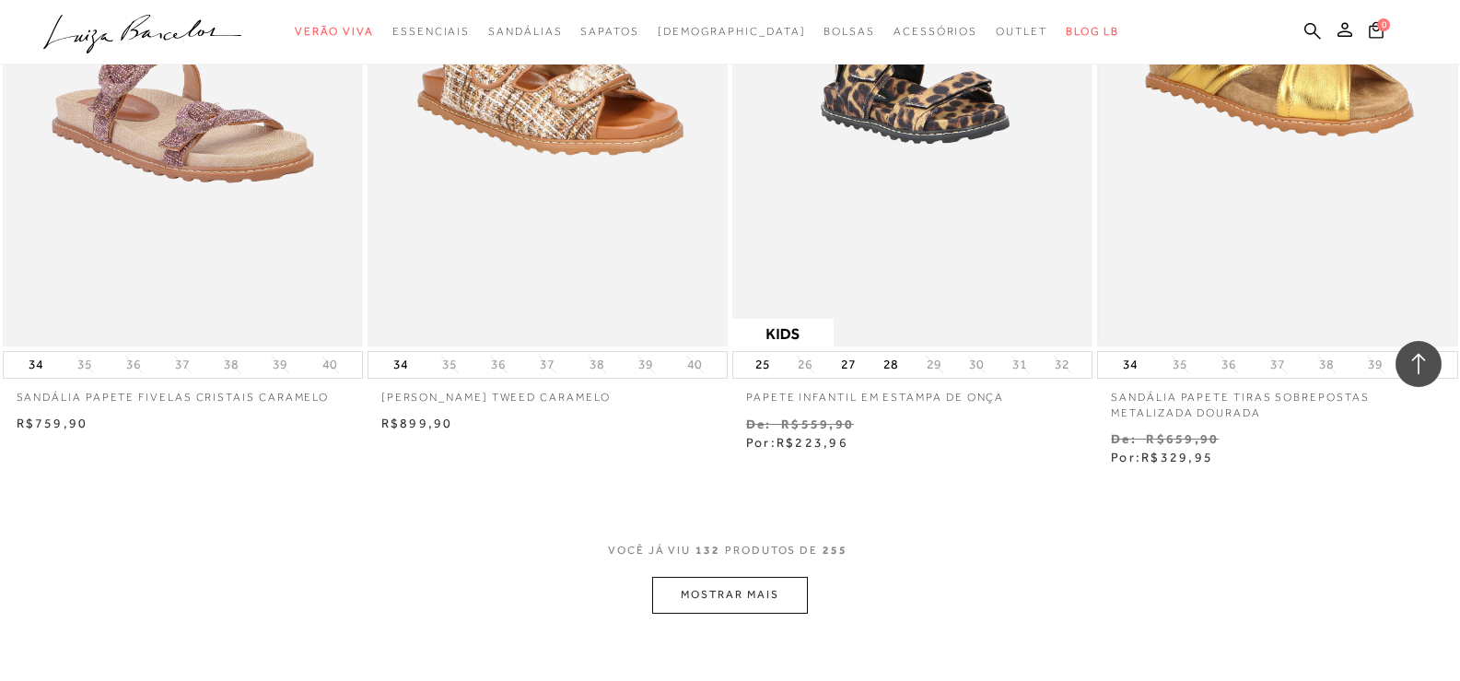
scroll to position [22083, 0]
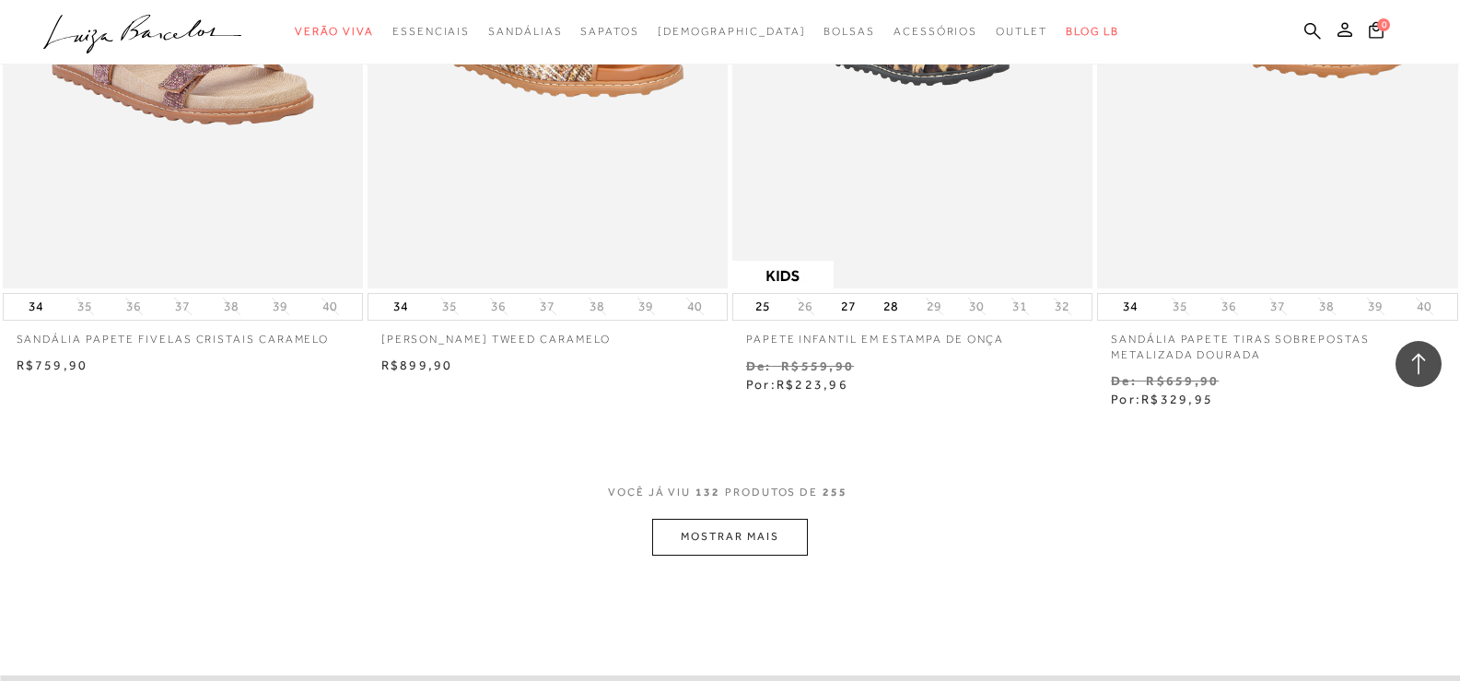
click at [731, 540] on button "MOSTRAR MAIS" at bounding box center [729, 537] width 155 height 36
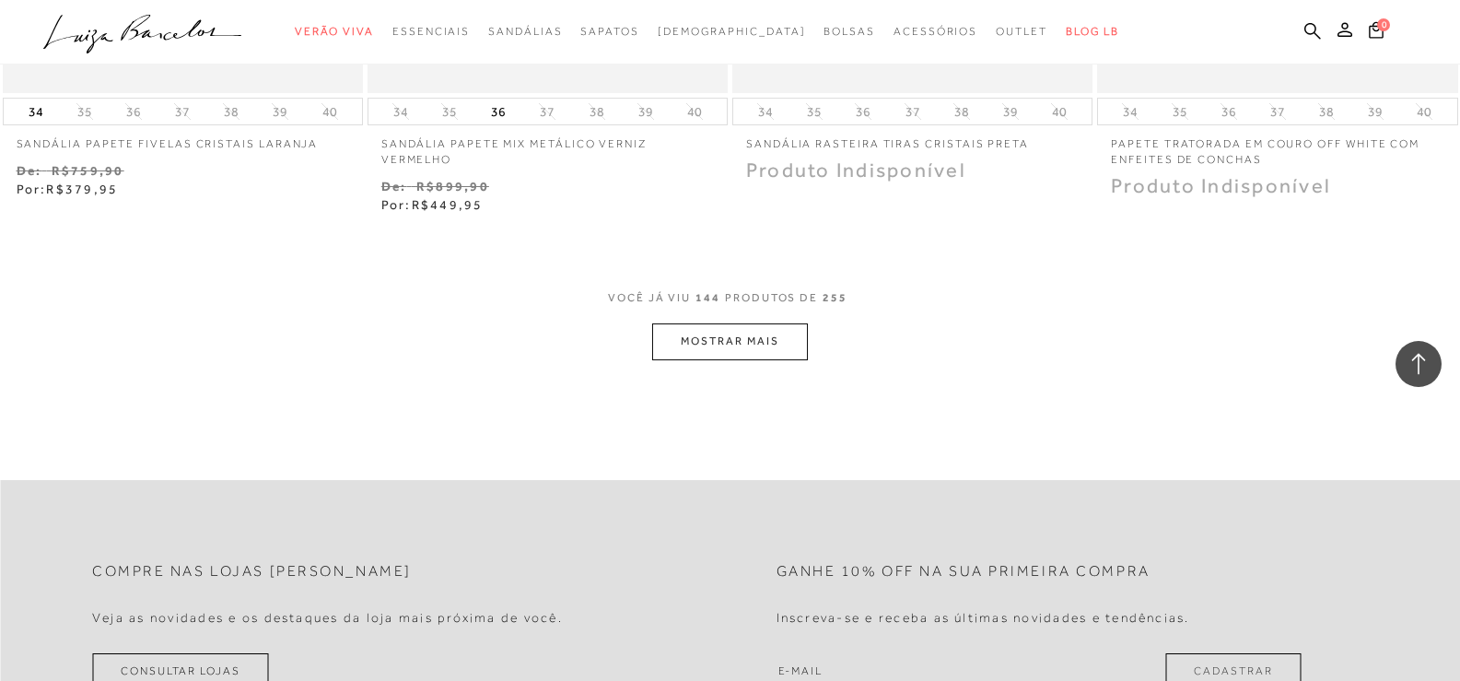
scroll to position [24477, 0]
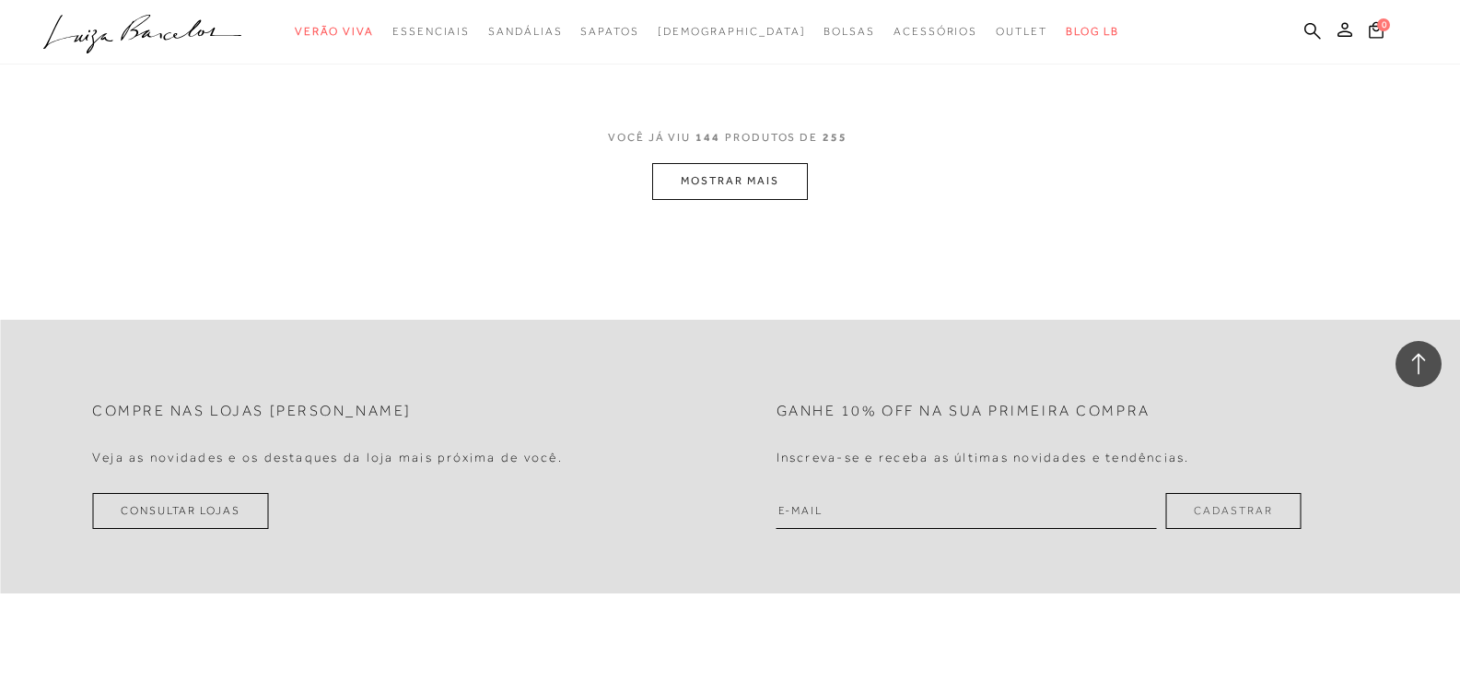
click at [731, 163] on button "MOSTRAR MAIS" at bounding box center [729, 181] width 155 height 36
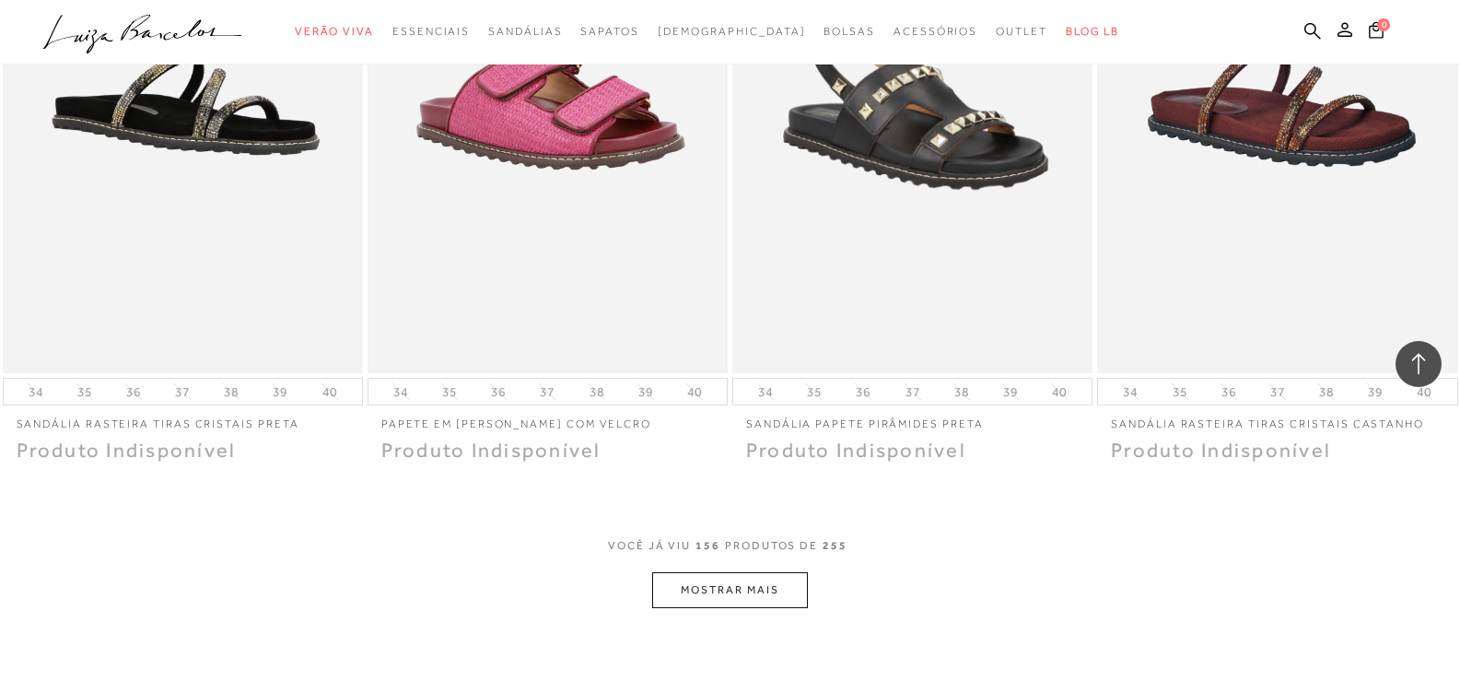
scroll to position [26227, 0]
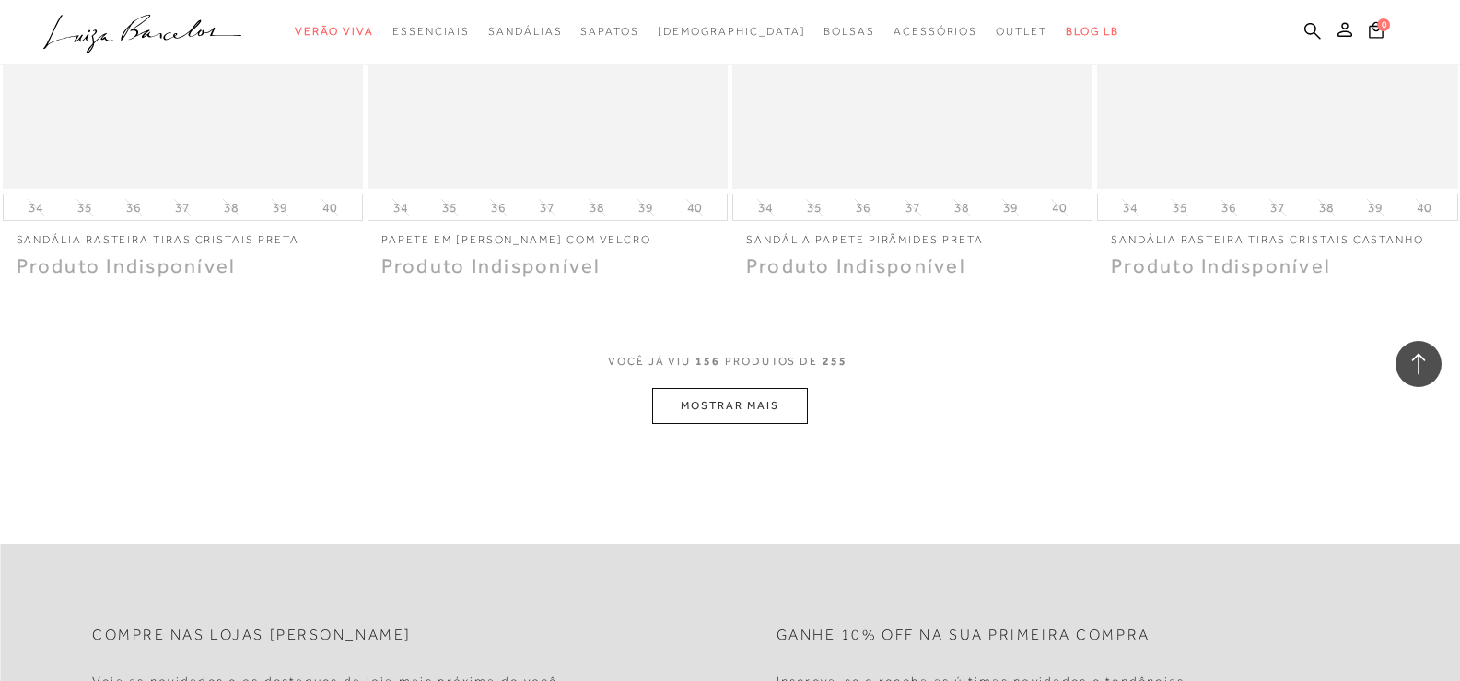
click at [697, 388] on button "MOSTRAR MAIS" at bounding box center [729, 406] width 155 height 36
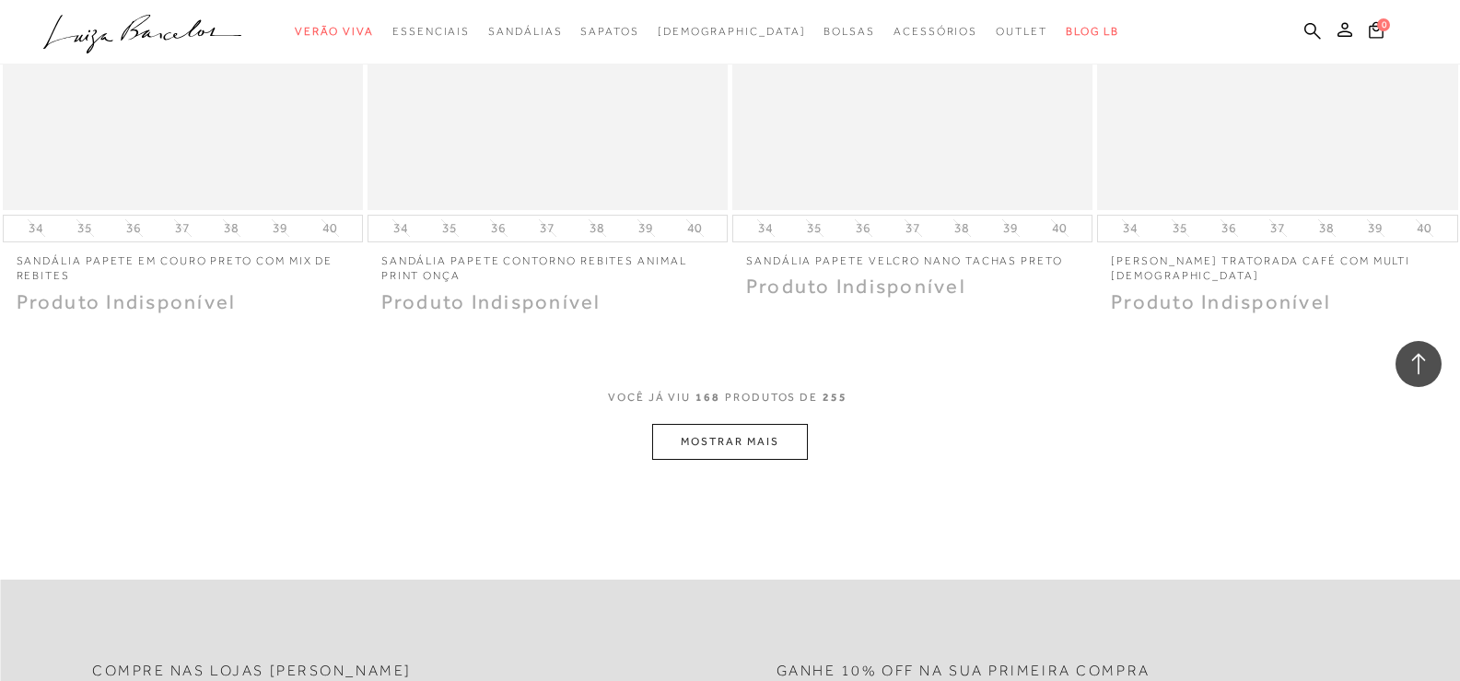
scroll to position [28254, 0]
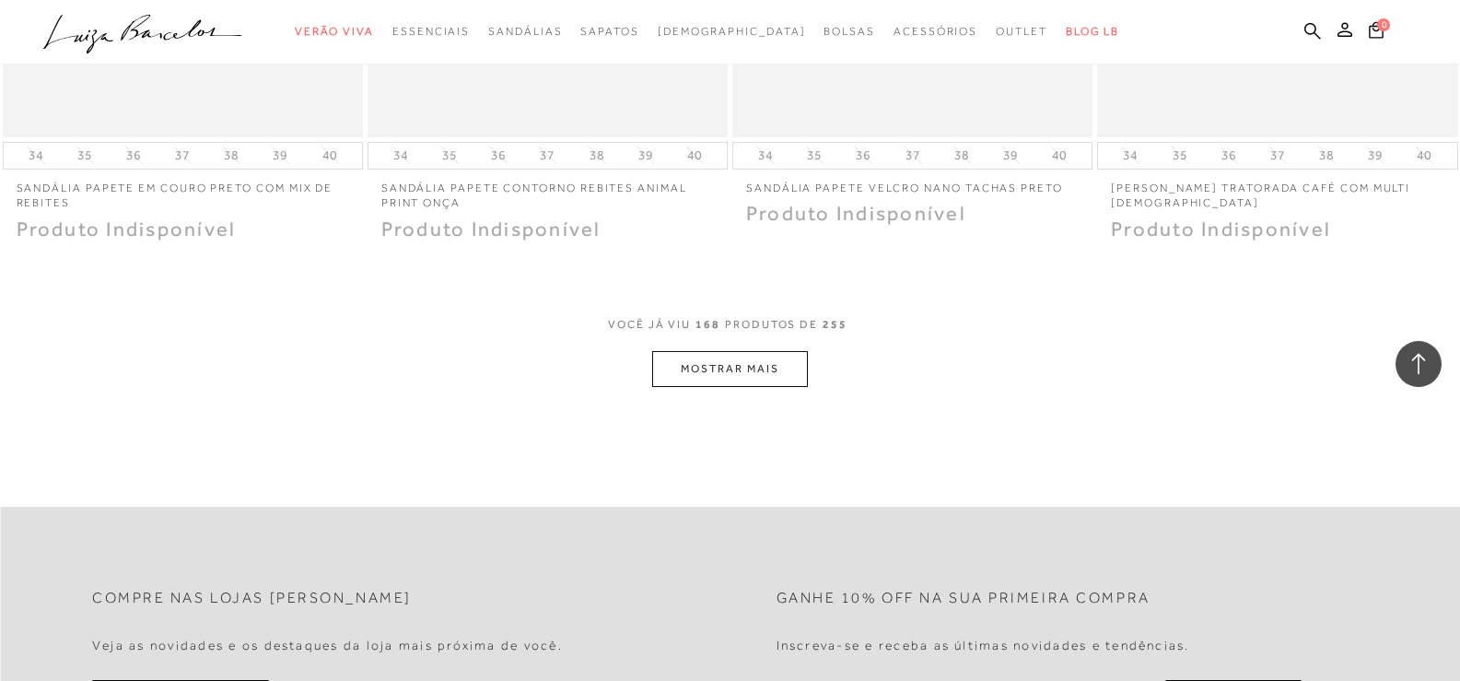
click at [729, 352] on button "MOSTRAR MAIS" at bounding box center [729, 369] width 155 height 36
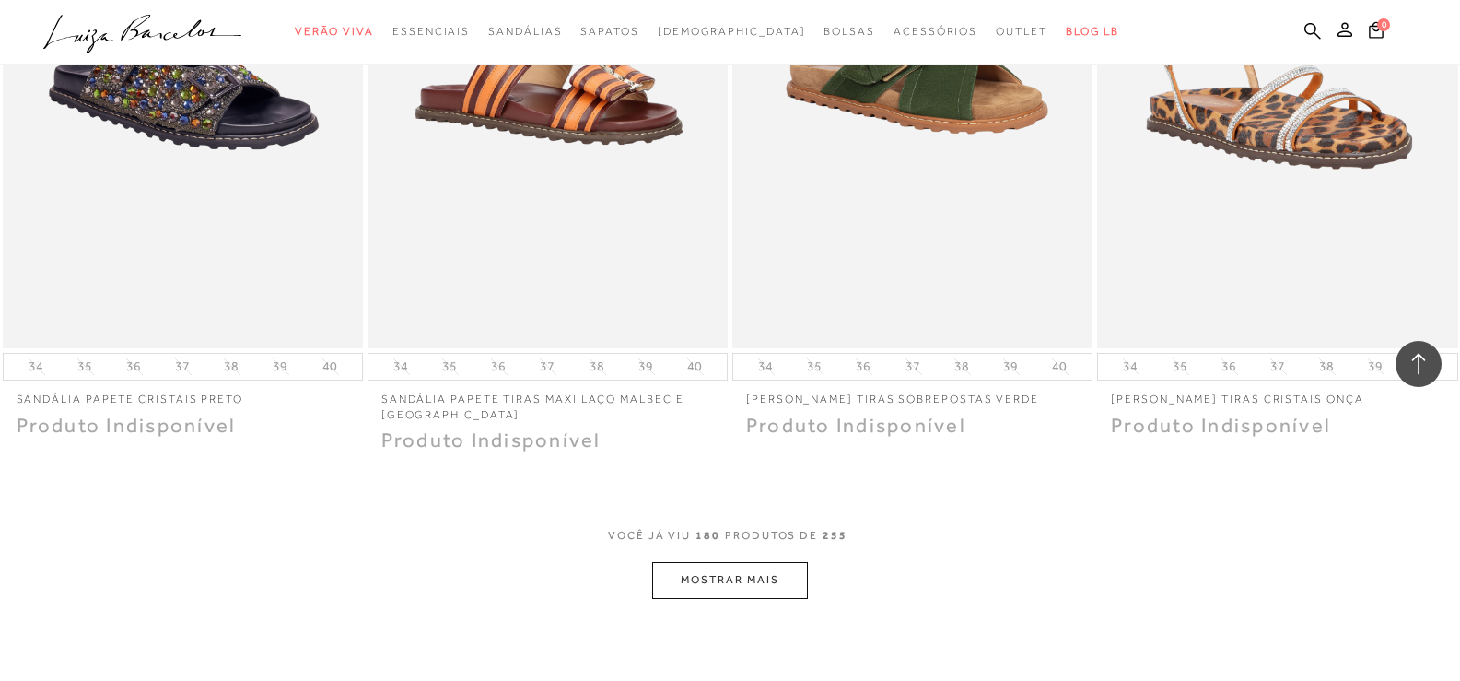
scroll to position [30096, 0]
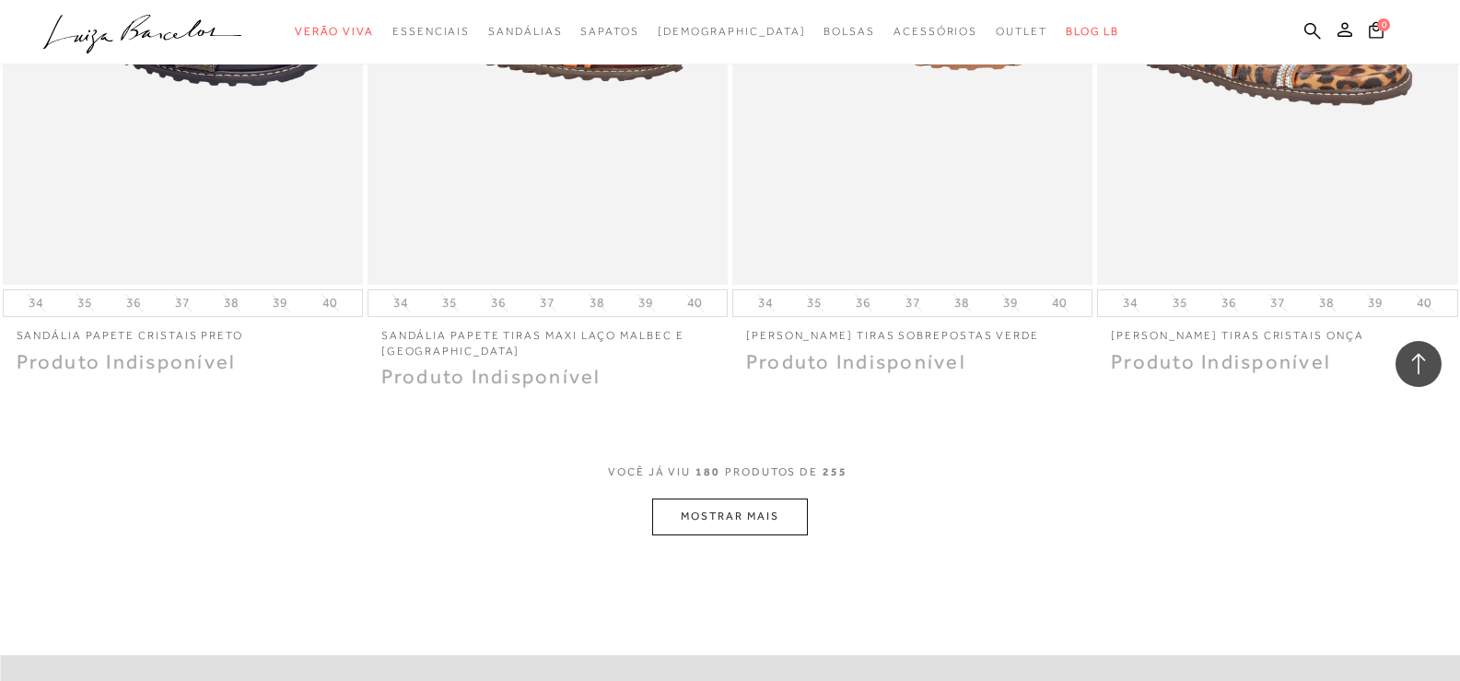
click at [739, 498] on button "MOSTRAR MAIS" at bounding box center [729, 516] width 155 height 36
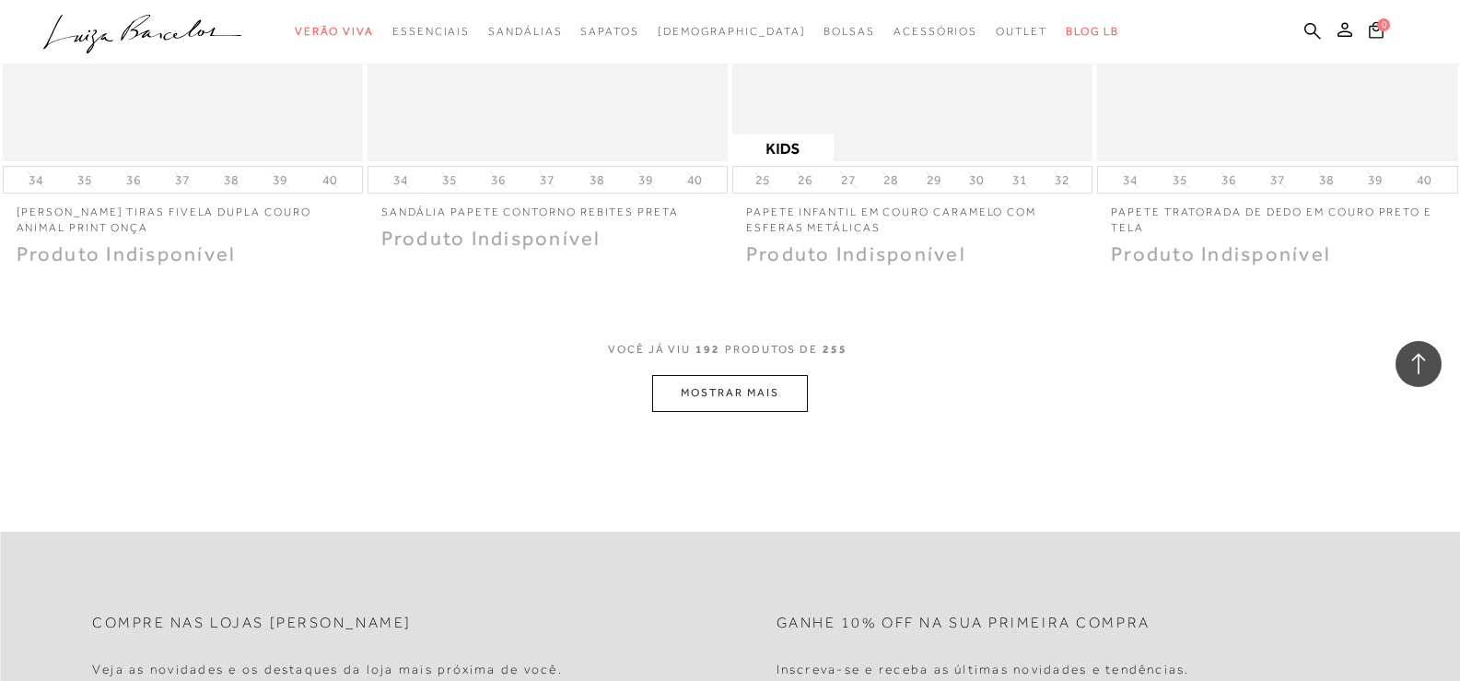
scroll to position [32214, 0]
click at [712, 369] on button "MOSTRAR MAIS" at bounding box center [729, 387] width 155 height 36
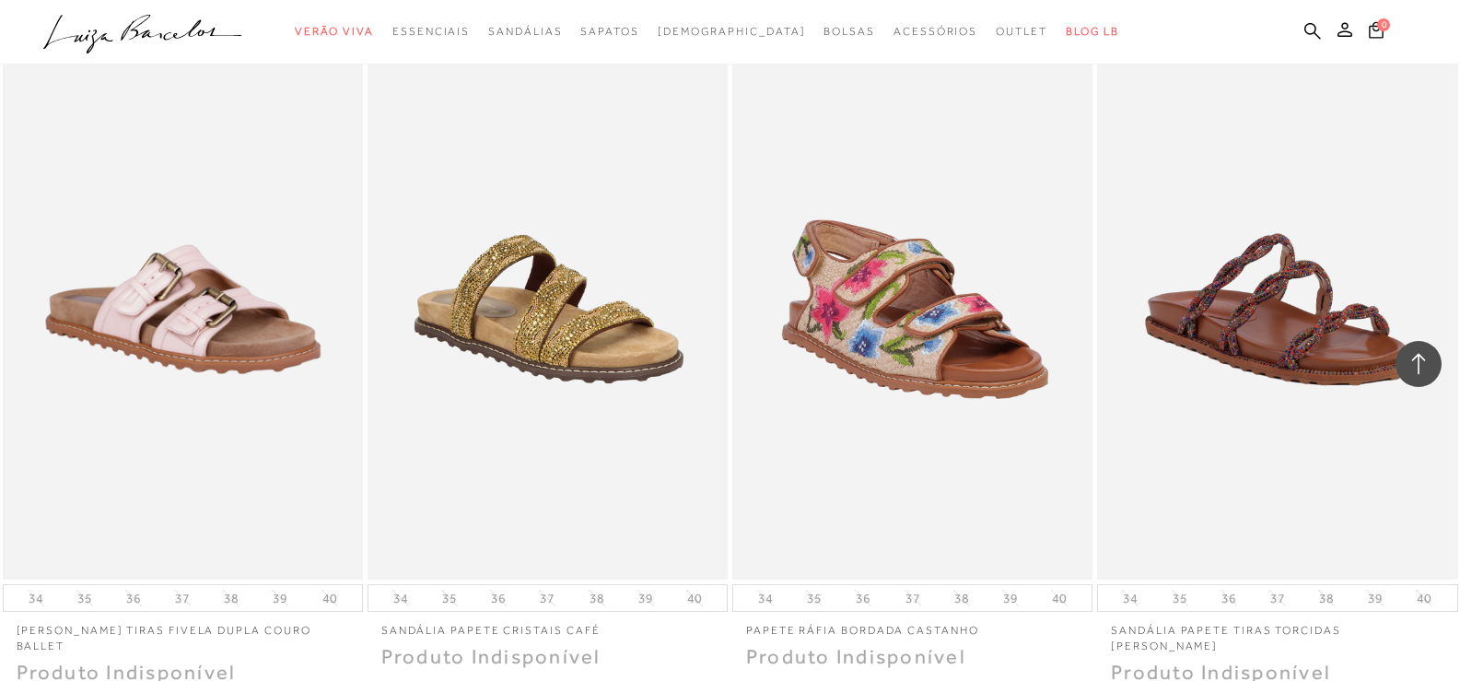
scroll to position [34241, 0]
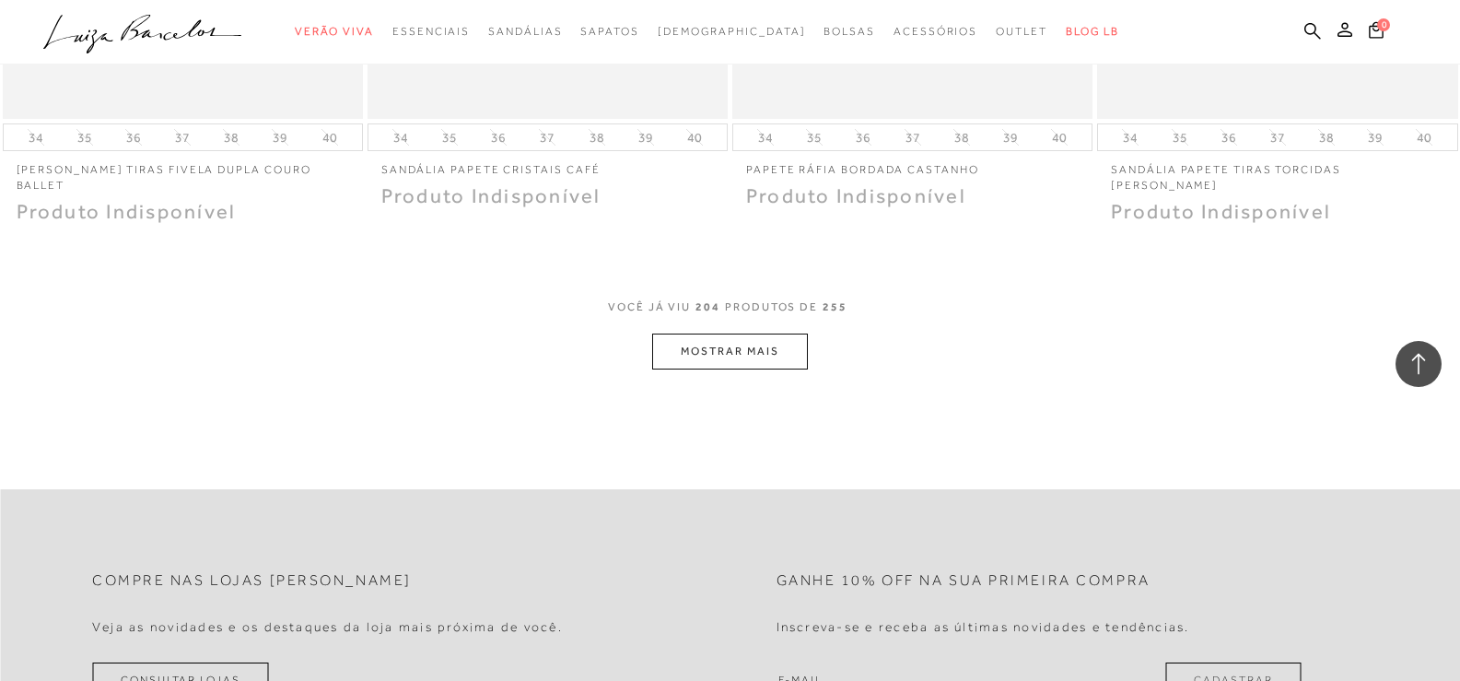
click at [714, 333] on button "MOSTRAR MAIS" at bounding box center [729, 351] width 155 height 36
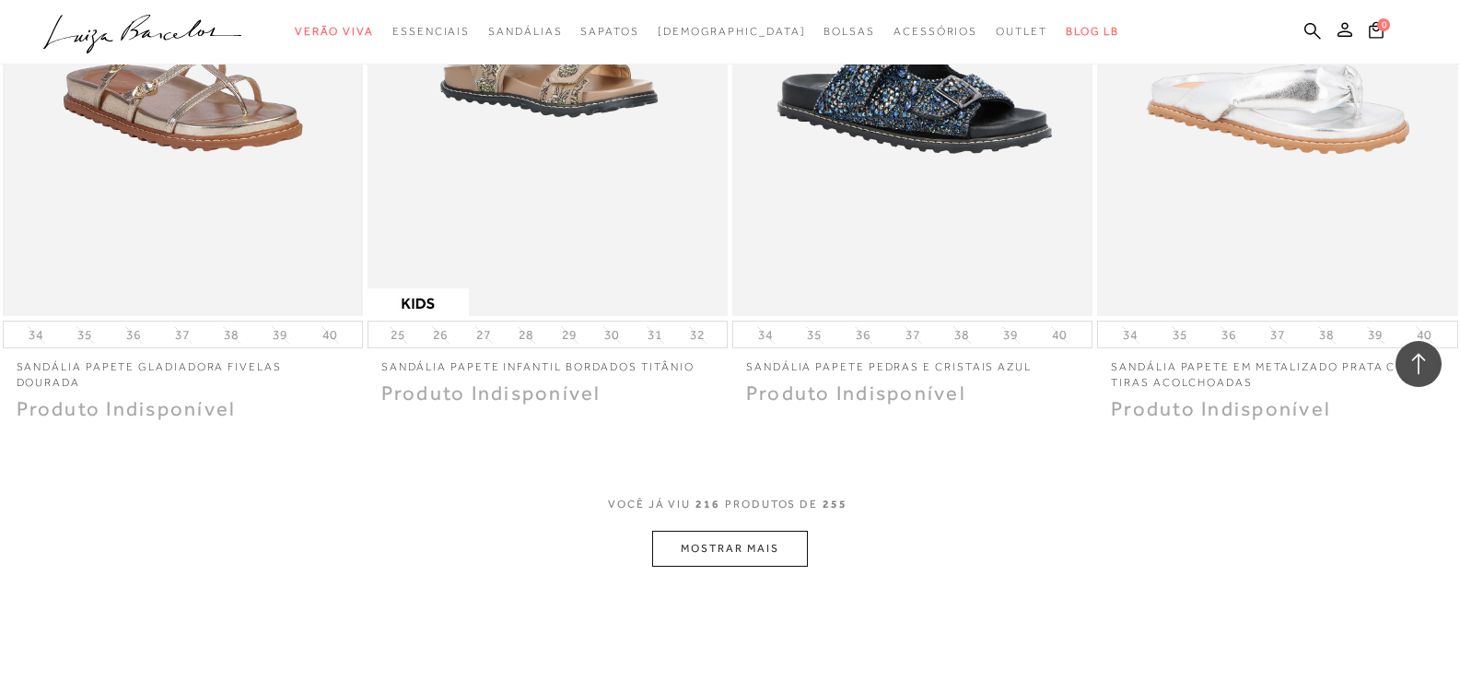
scroll to position [36175, 0]
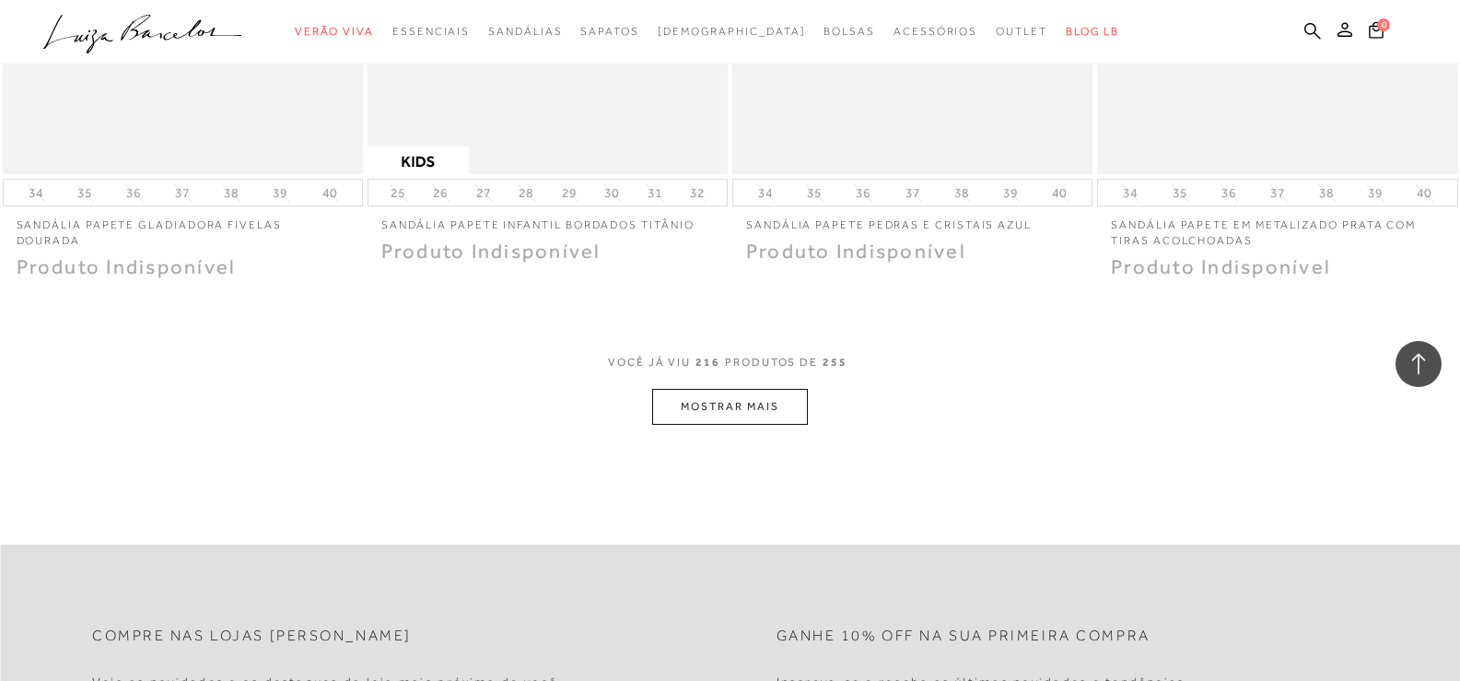
click at [746, 389] on button "MOSTRAR MAIS" at bounding box center [729, 407] width 155 height 36
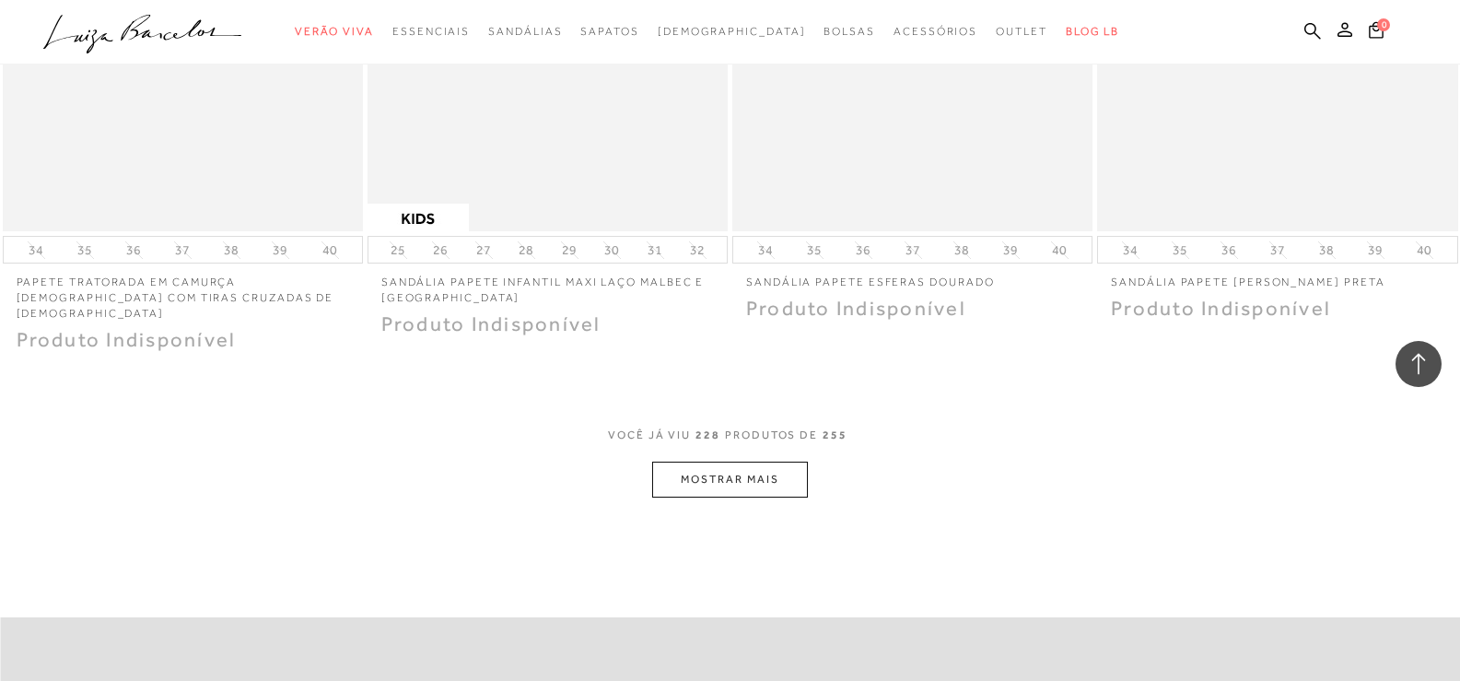
scroll to position [38293, 0]
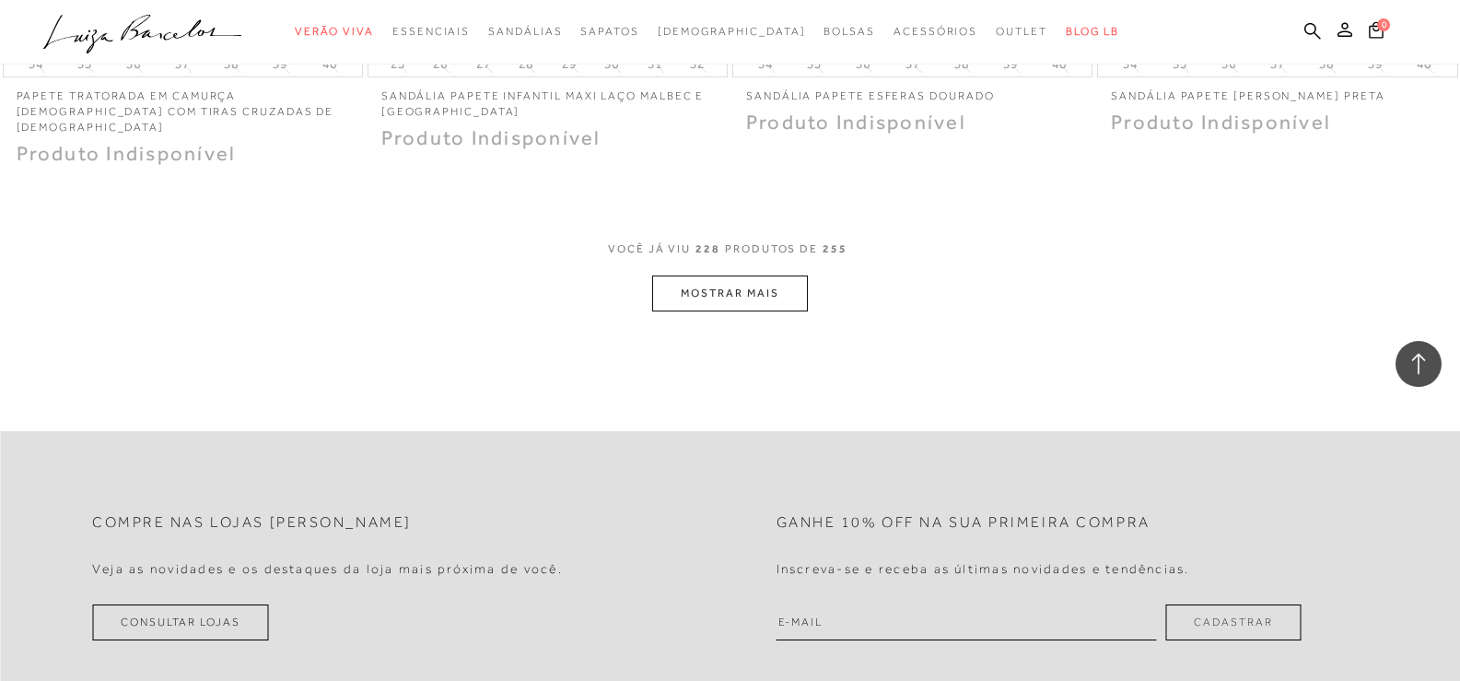
click at [718, 275] on button "MOSTRAR MAIS" at bounding box center [729, 293] width 155 height 36
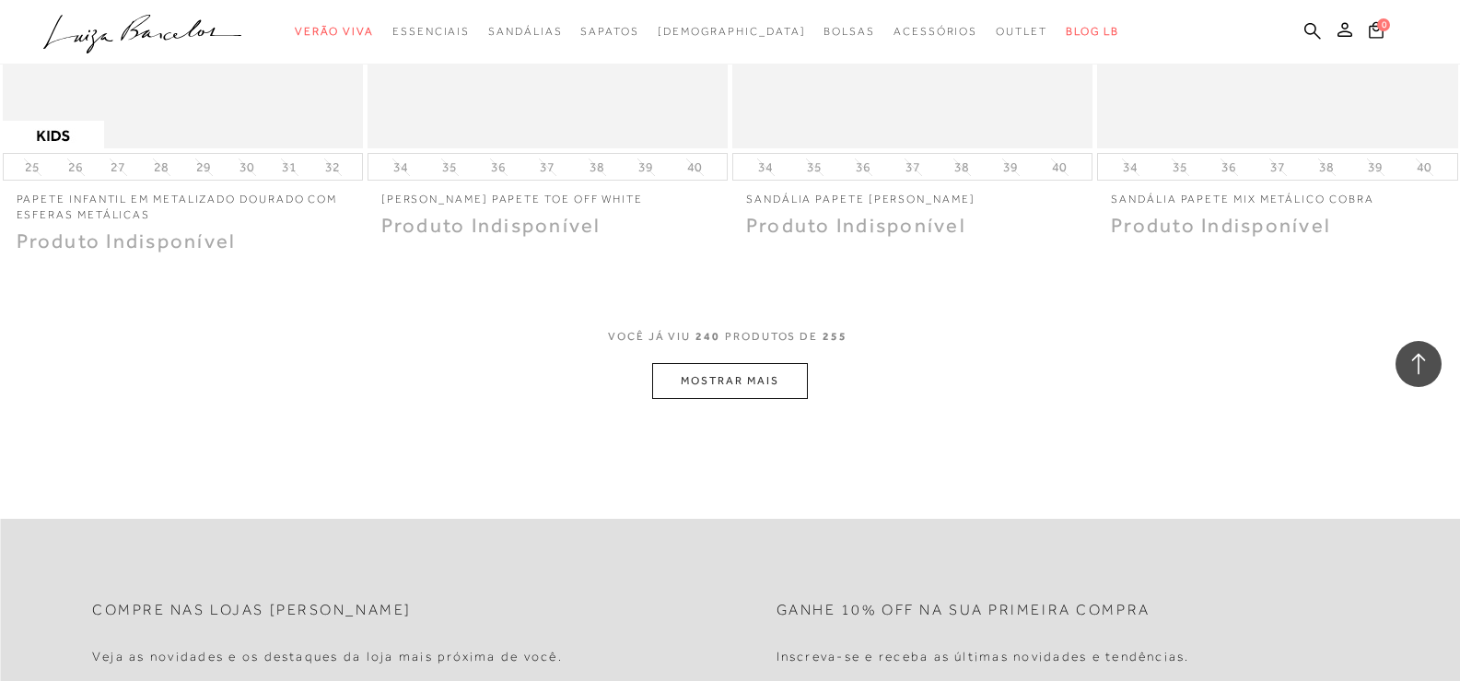
scroll to position [40228, 0]
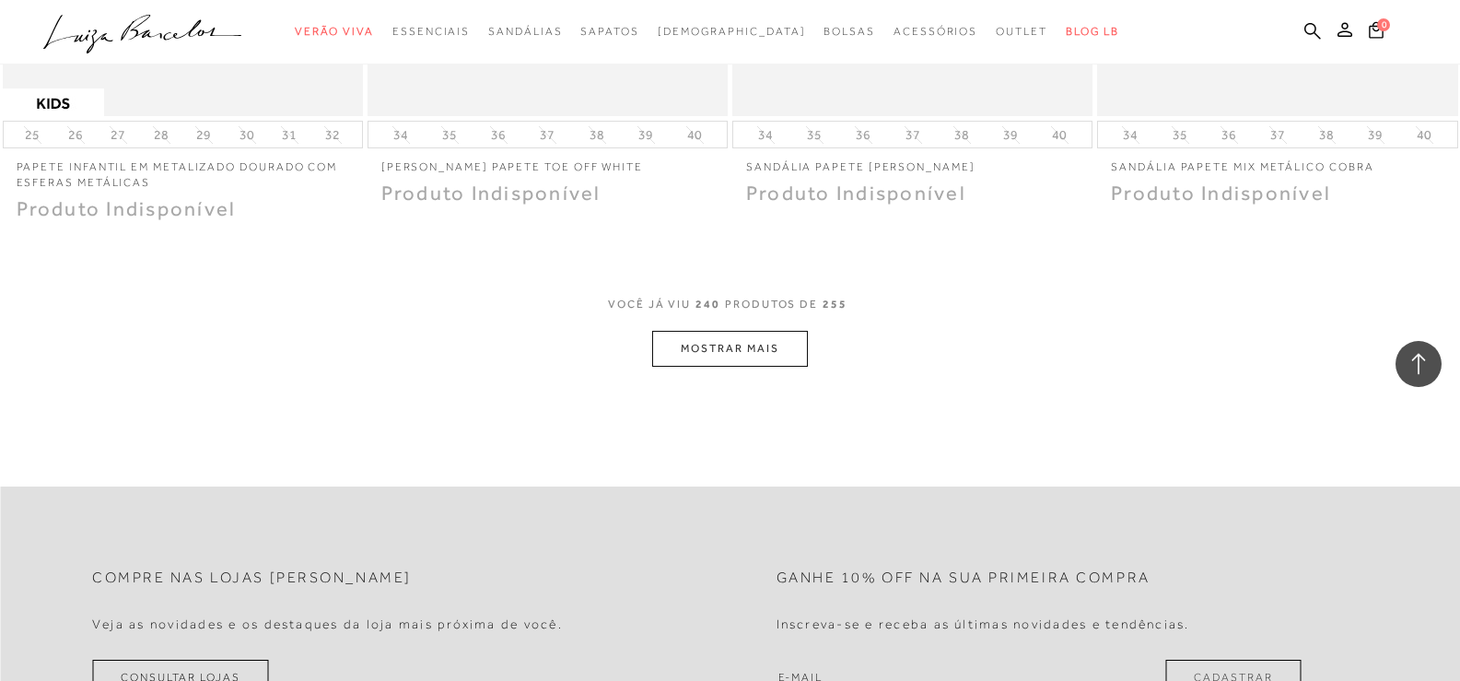
click at [708, 331] on button "MOSTRAR MAIS" at bounding box center [729, 349] width 155 height 36
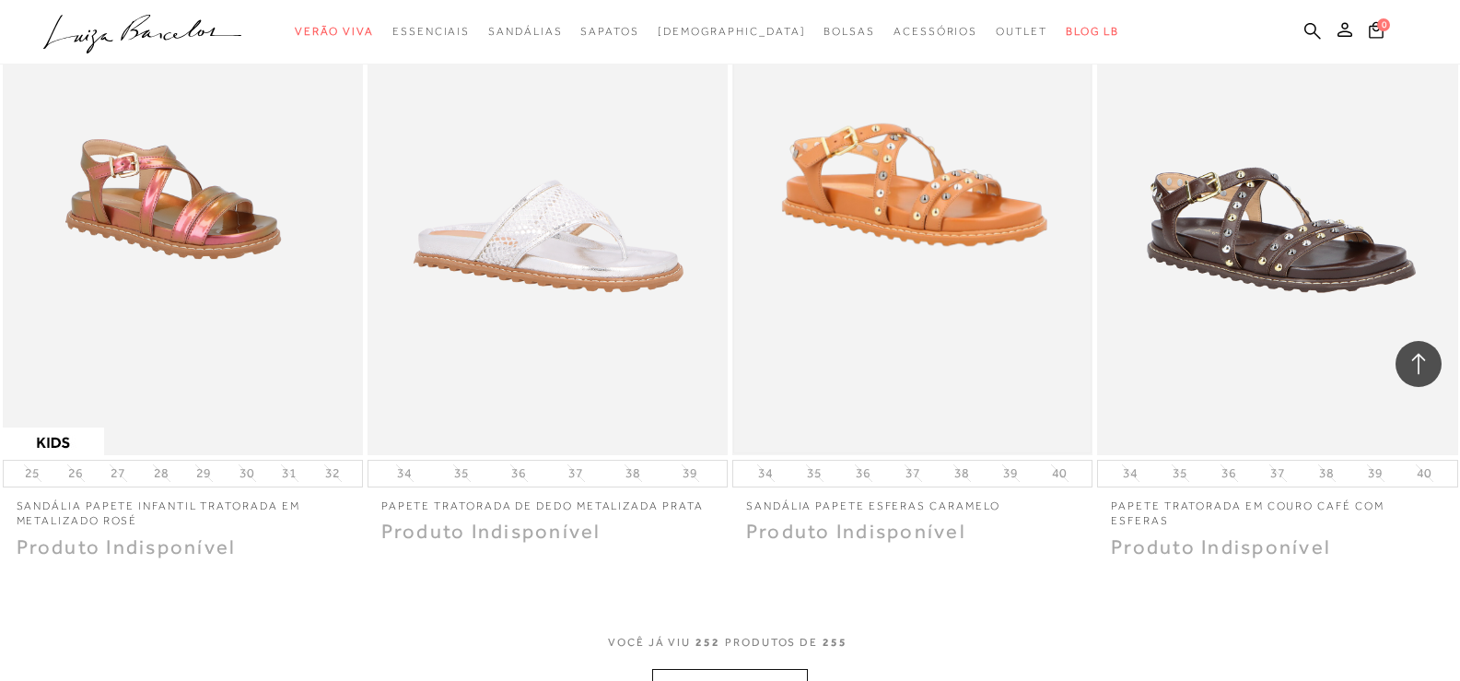
scroll to position [42102, 0]
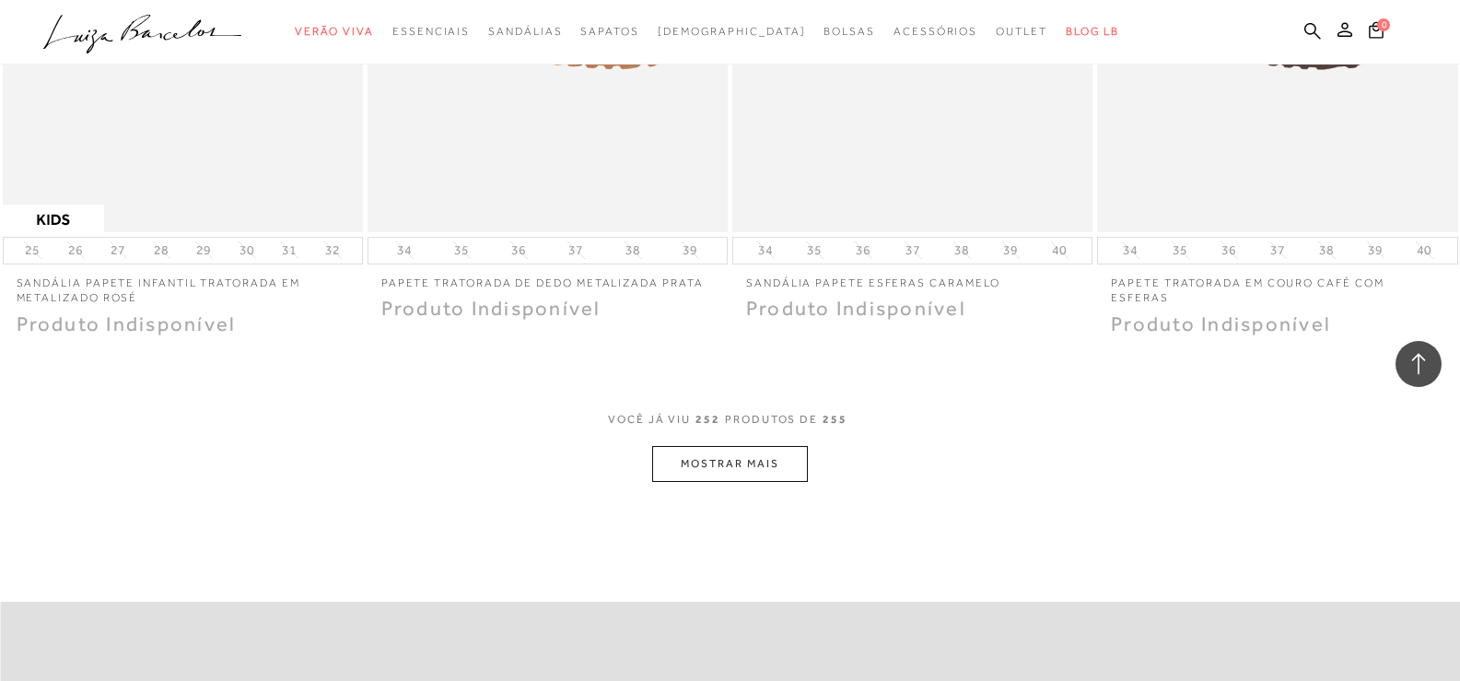
click at [709, 412] on span "252" at bounding box center [707, 429] width 25 height 34
click at [715, 446] on button "MOSTRAR MAIS" at bounding box center [729, 464] width 155 height 36
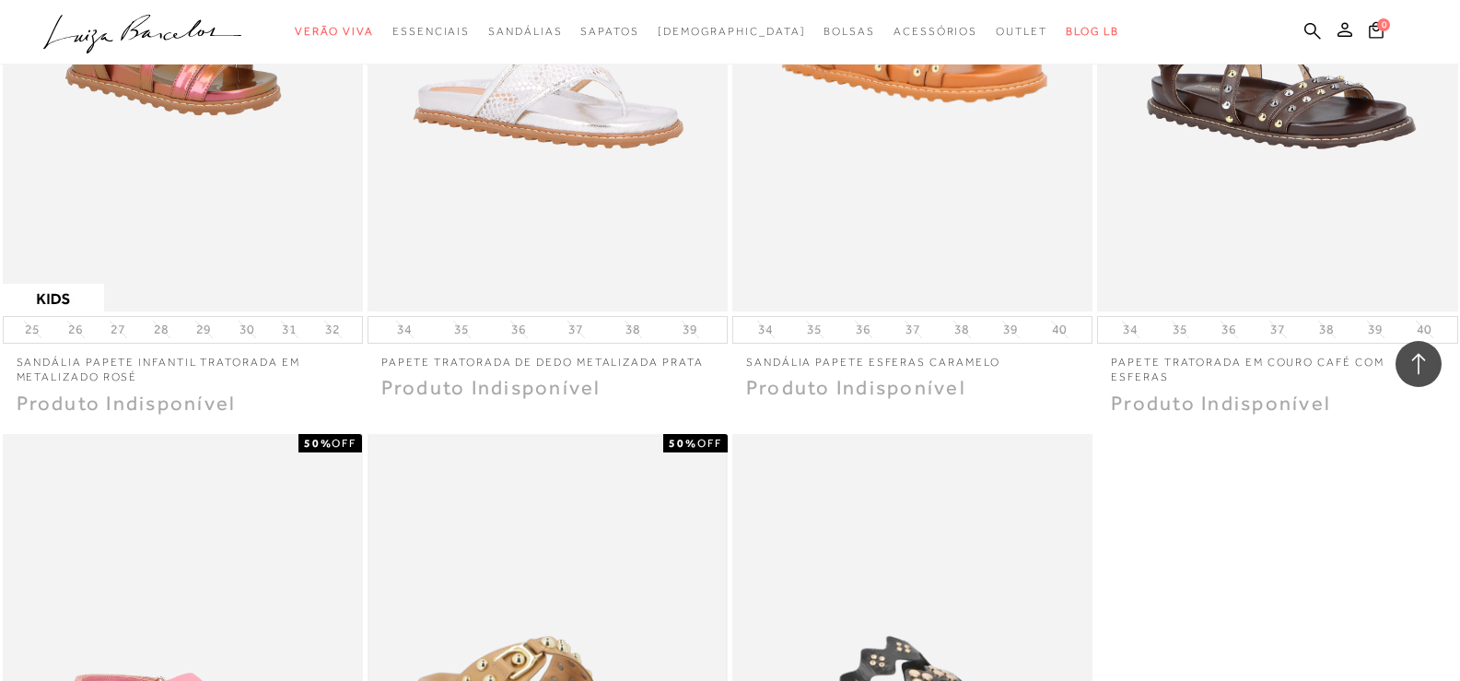
scroll to position [41826, 0]
